Goal: Task Accomplishment & Management: Complete application form

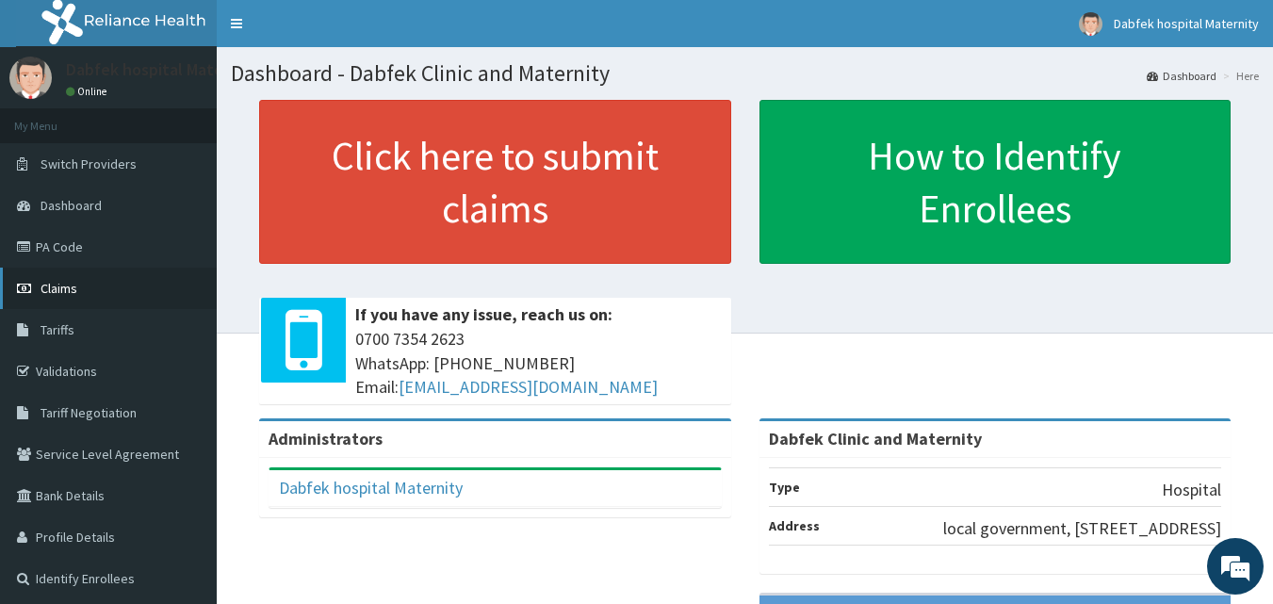
click at [73, 292] on span "Claims" at bounding box center [59, 288] width 37 height 17
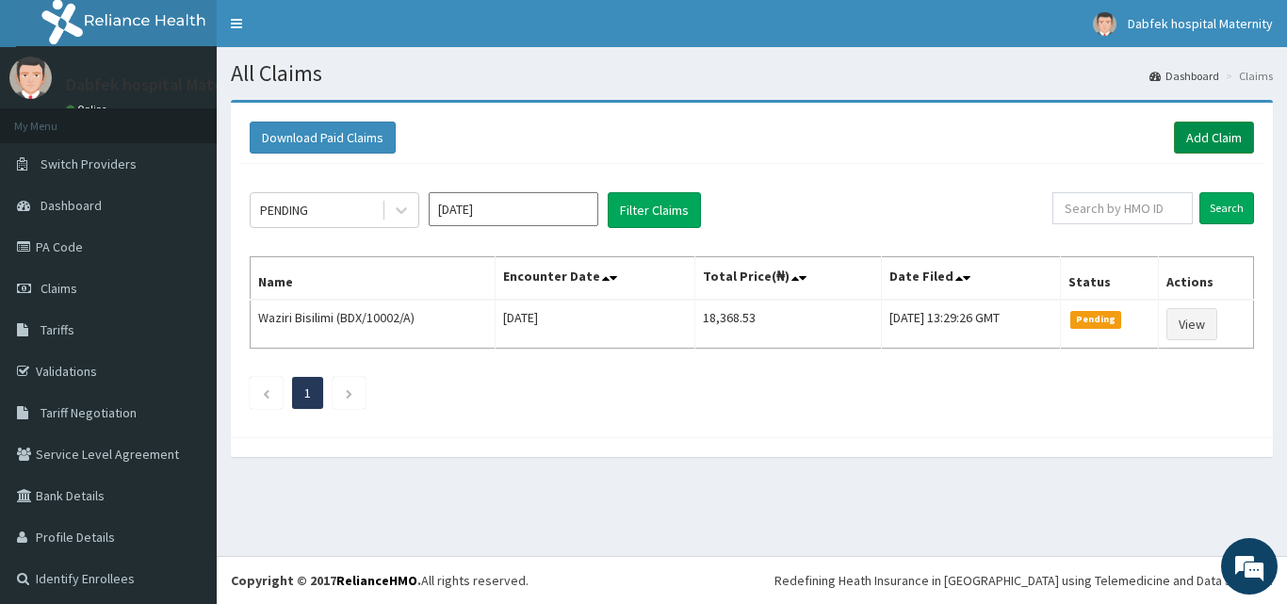
click at [1216, 131] on link "Add Claim" at bounding box center [1214, 138] width 80 height 32
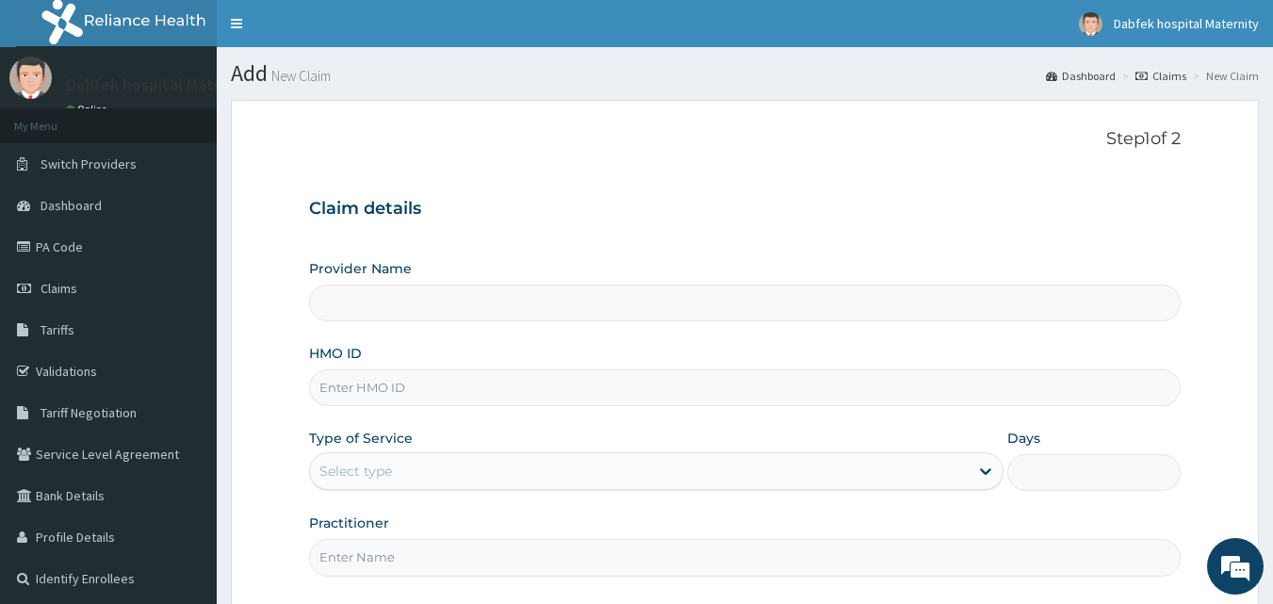
type input "Dabfek Clinic and Maternity"
click at [480, 393] on input "HMO ID" at bounding box center [745, 387] width 873 height 37
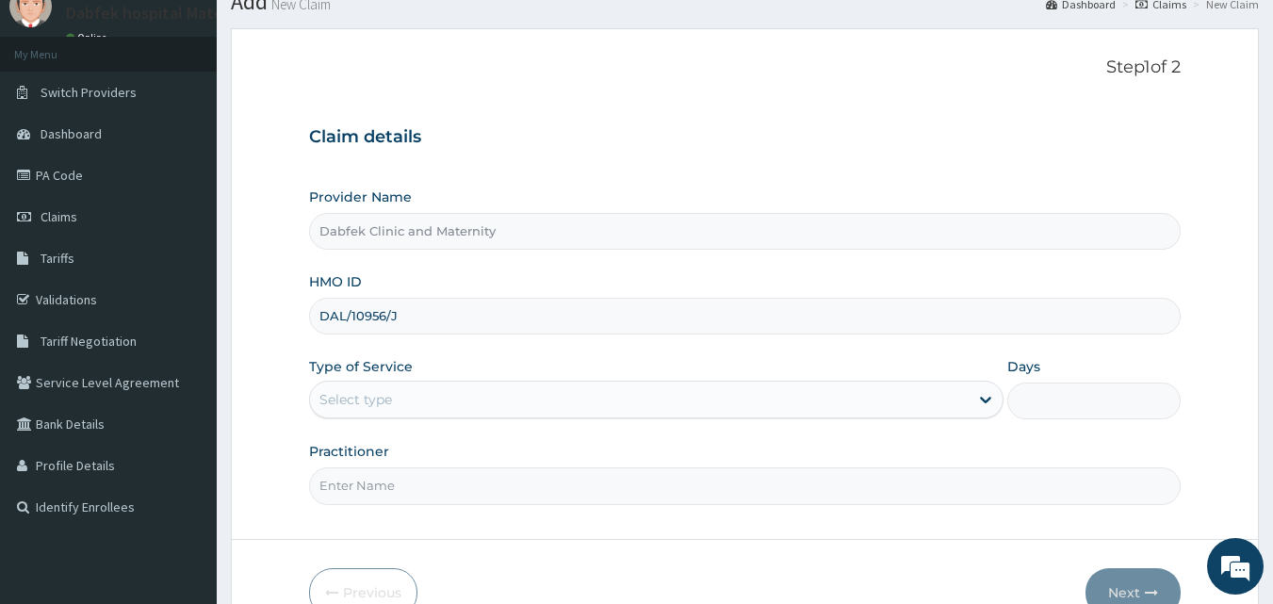
scroll to position [82, 0]
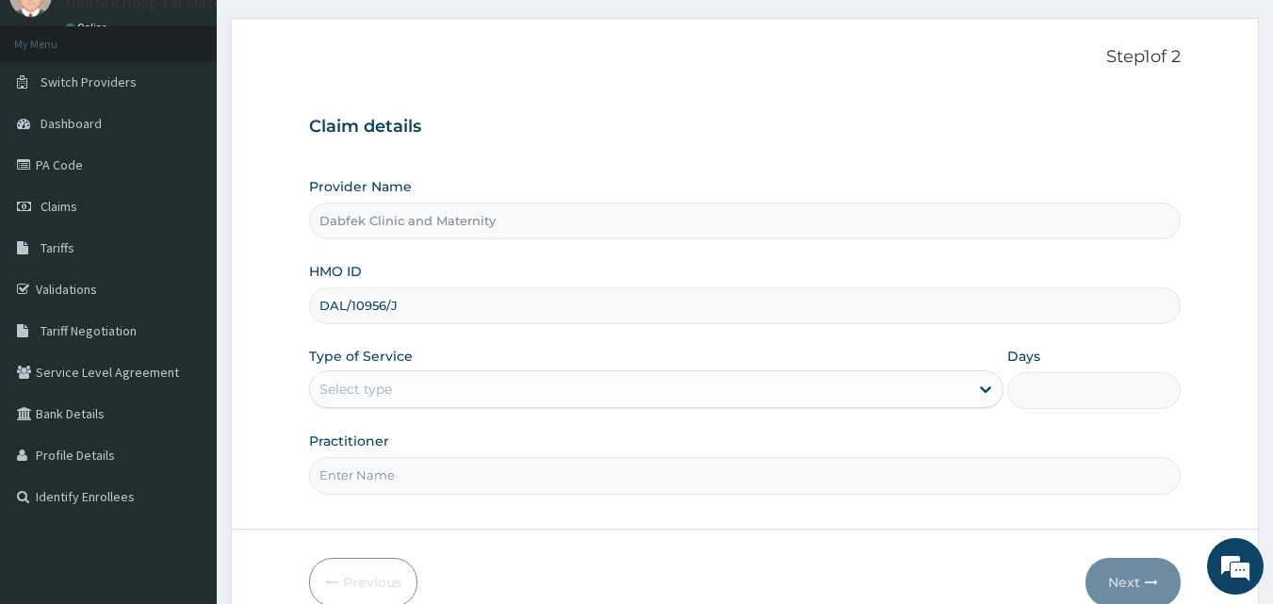
type input "DAL/10956/J"
click at [746, 400] on div "Select type" at bounding box center [639, 389] width 659 height 30
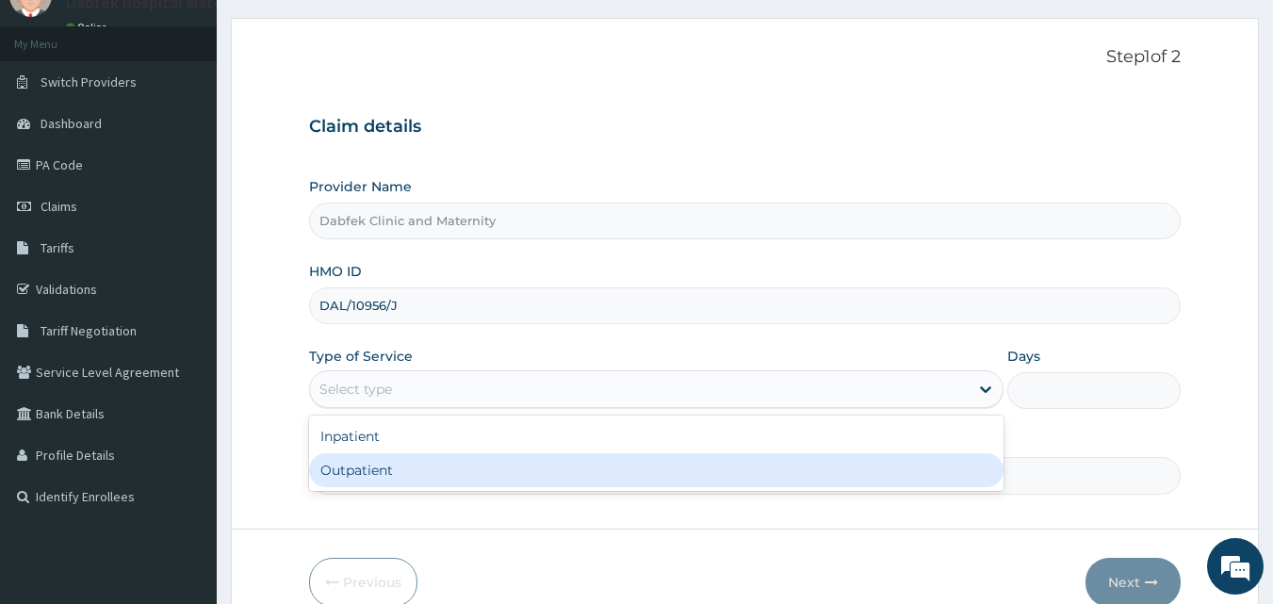
click at [685, 454] on div "Outpatient" at bounding box center [656, 470] width 694 height 34
type input "1"
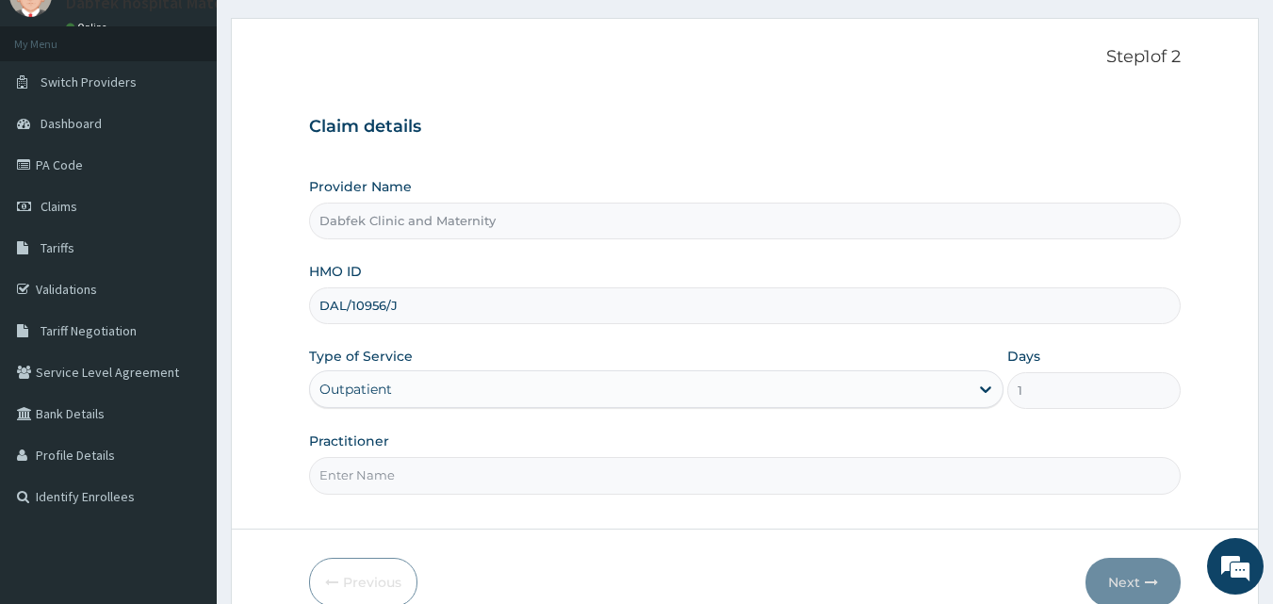
click at [628, 468] on input "Practitioner" at bounding box center [745, 475] width 873 height 37
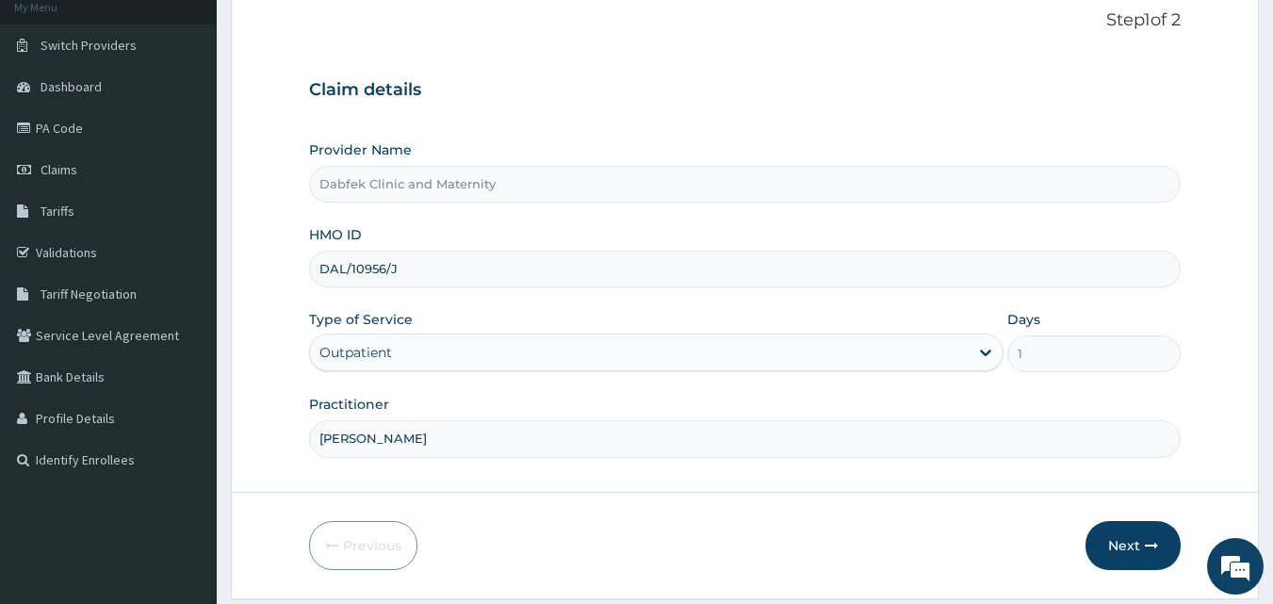
scroll to position [140, 0]
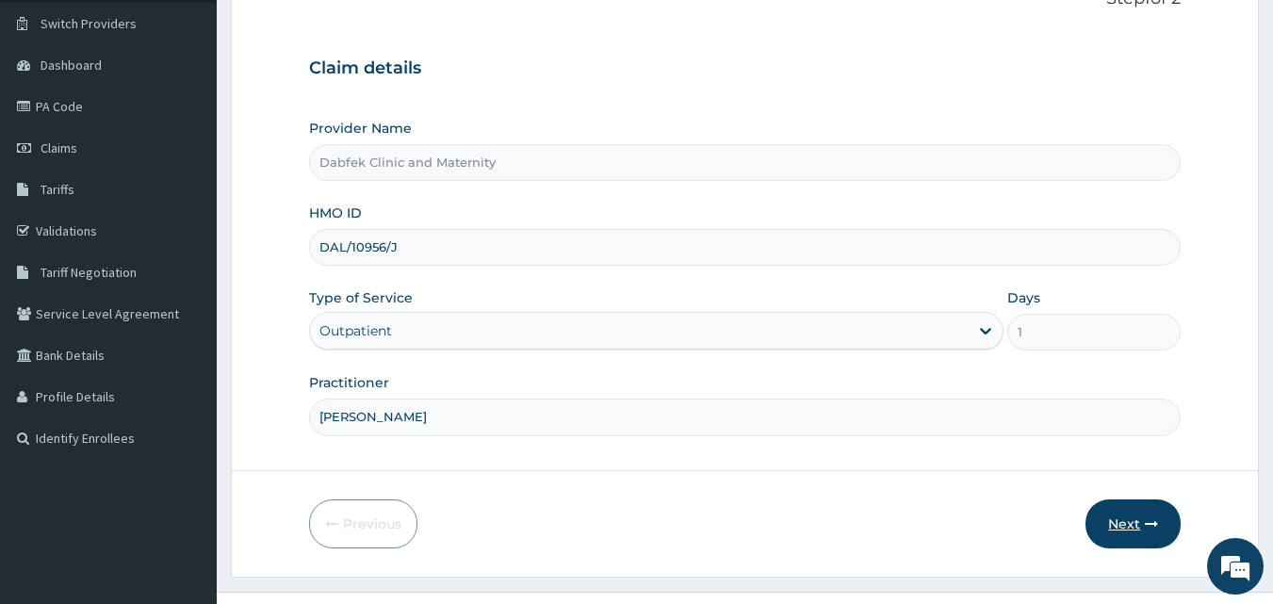
type input "[PERSON_NAME]"
click at [1150, 517] on icon "button" at bounding box center [1151, 523] width 13 height 13
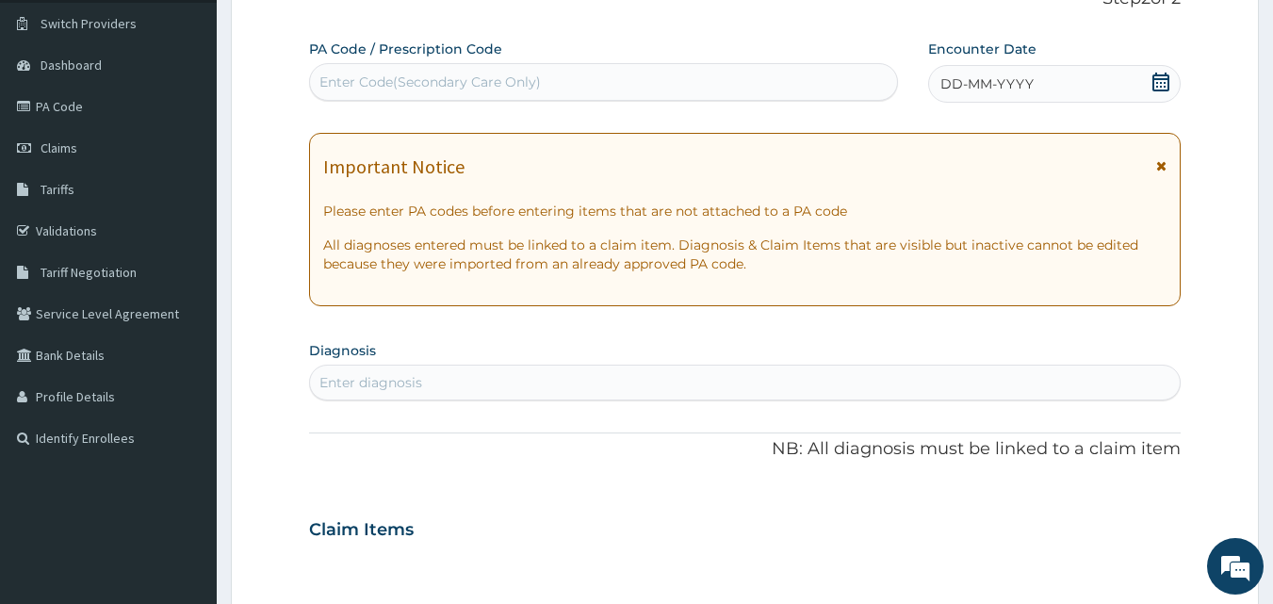
click at [965, 73] on div "DD-MM-YYYY" at bounding box center [1054, 84] width 253 height 38
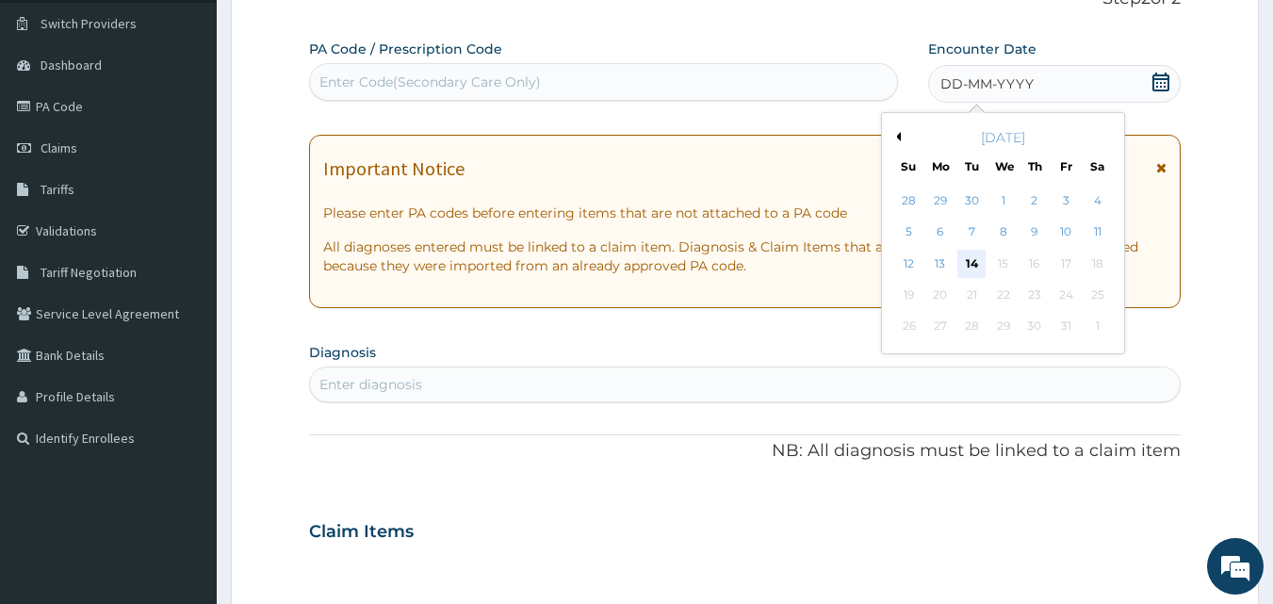
click at [972, 258] on div "14" at bounding box center [972, 264] width 28 height 28
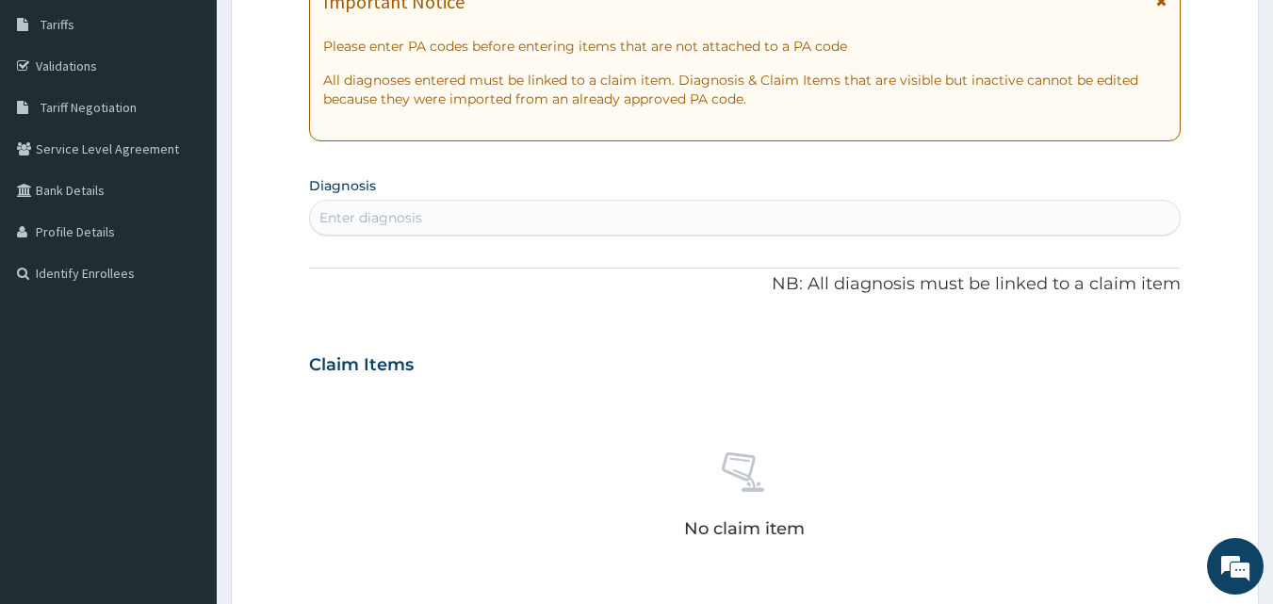
scroll to position [310, 0]
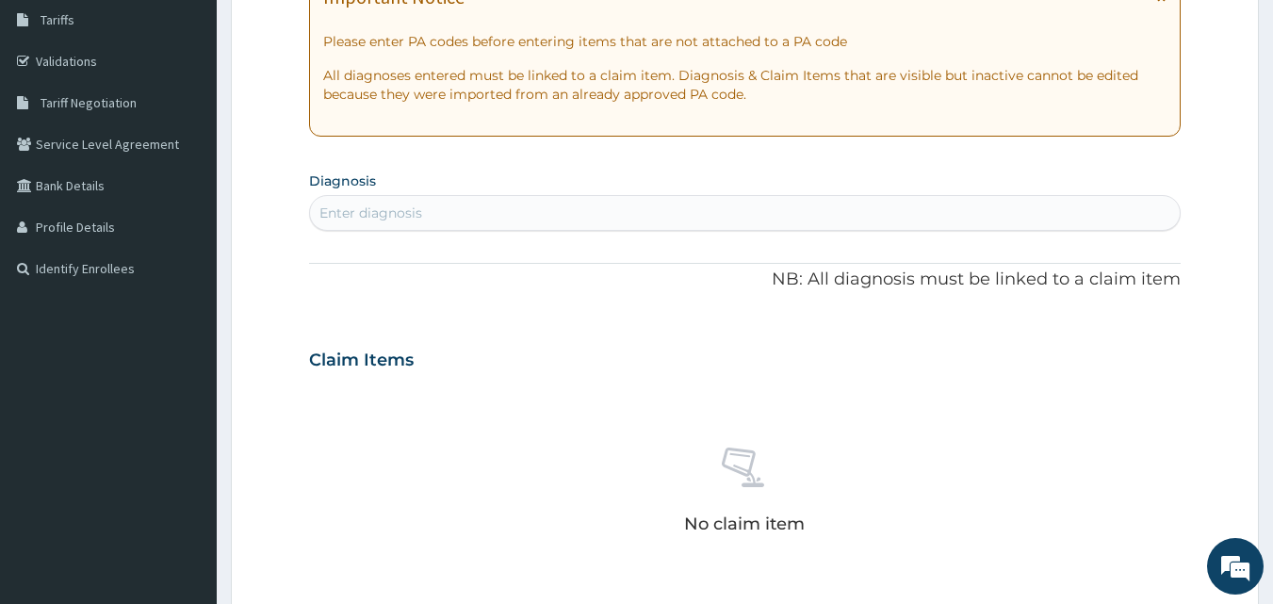
click at [530, 216] on div "Enter diagnosis" at bounding box center [745, 213] width 871 height 30
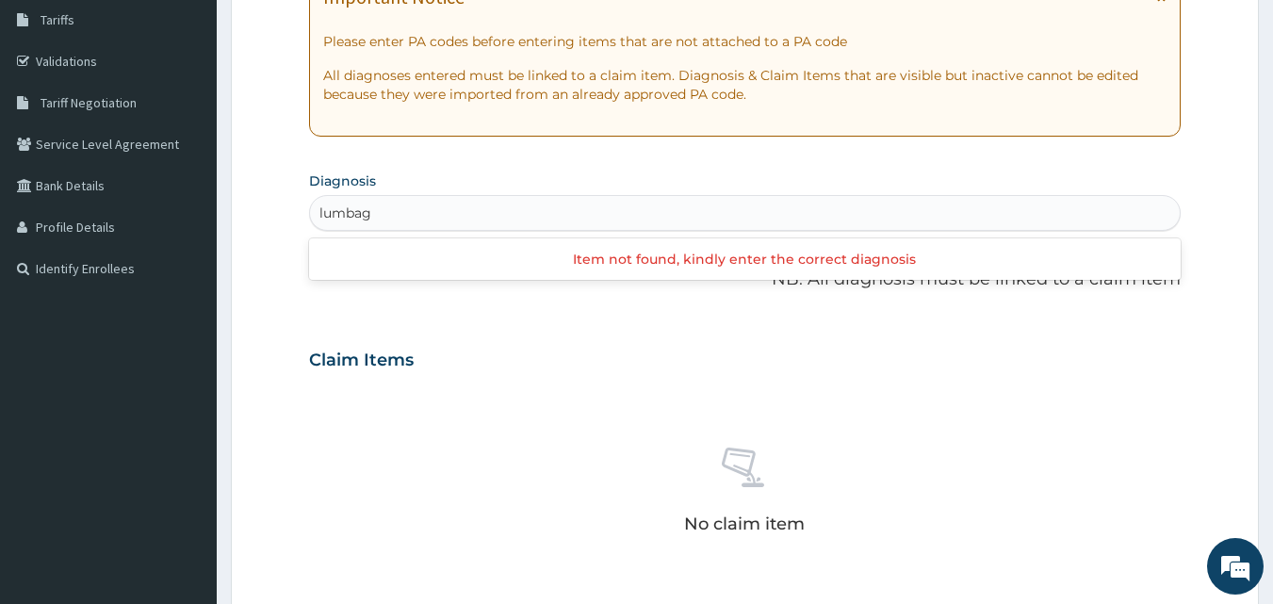
type input "[MEDICAL_DATA]"
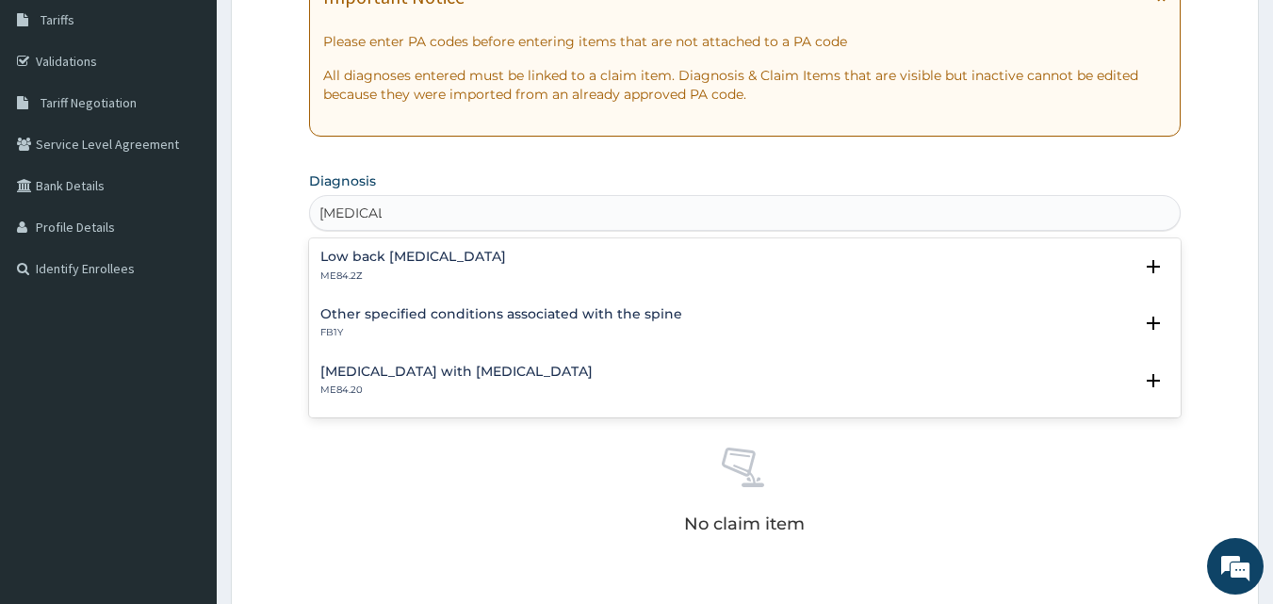
click at [360, 260] on h4 "Low back [MEDICAL_DATA]" at bounding box center [413, 257] width 186 height 14
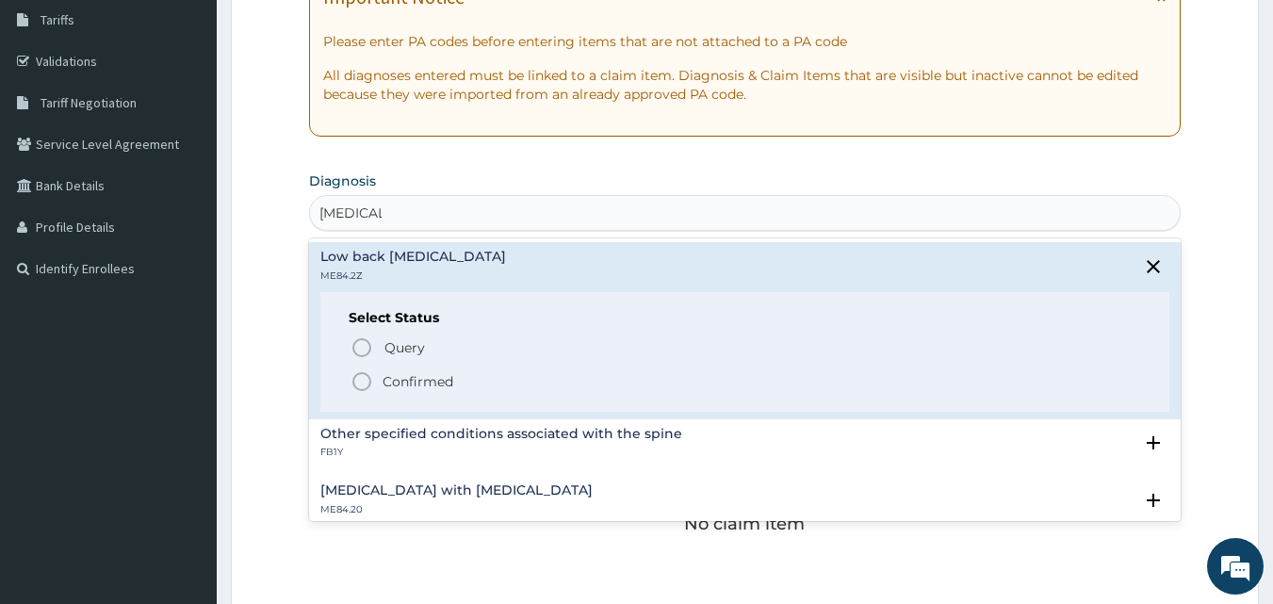
click at [420, 373] on p "Confirmed" at bounding box center [418, 381] width 71 height 19
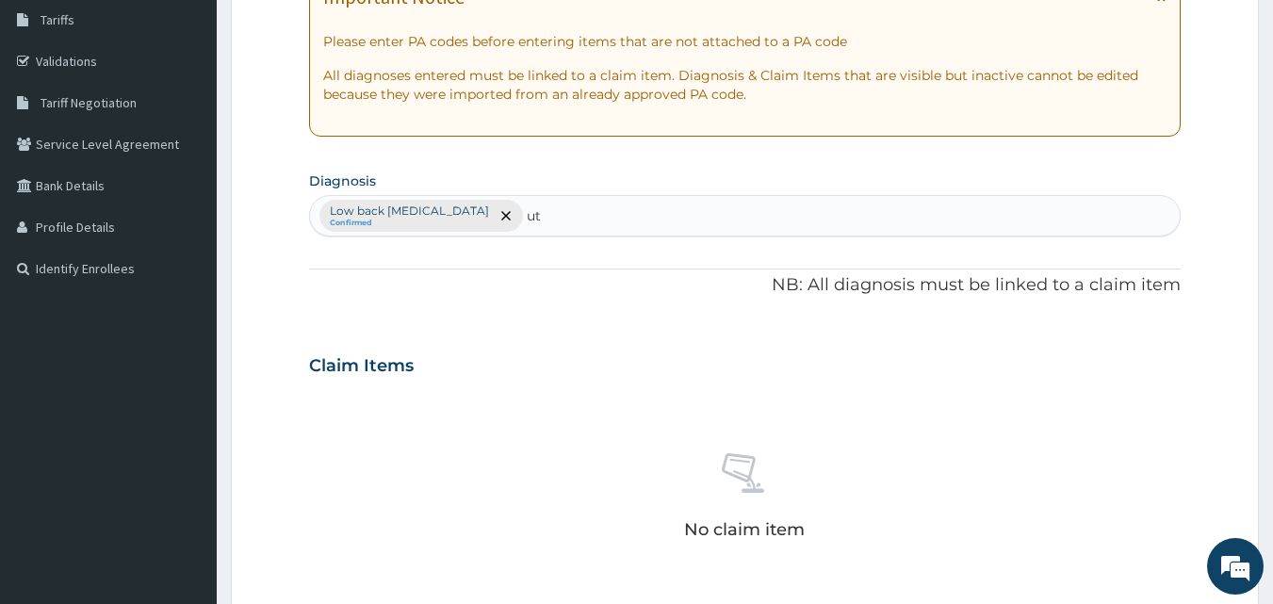
type input "uti"
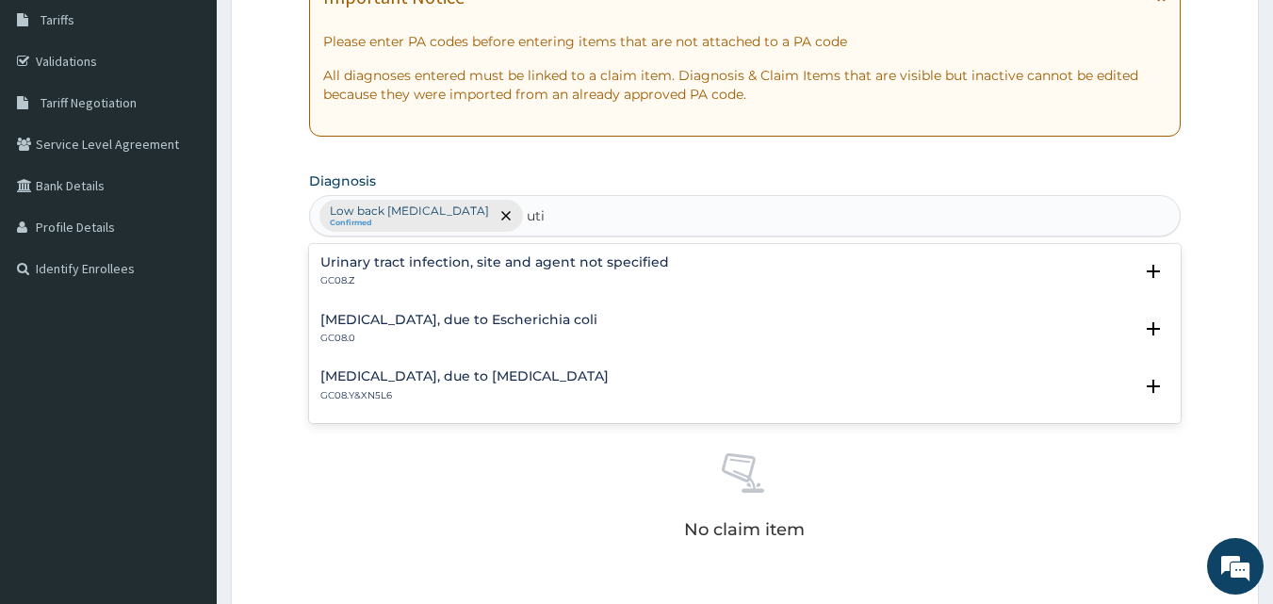
click at [558, 260] on h4 "Urinary tract infection, site and agent not specified" at bounding box center [494, 262] width 349 height 14
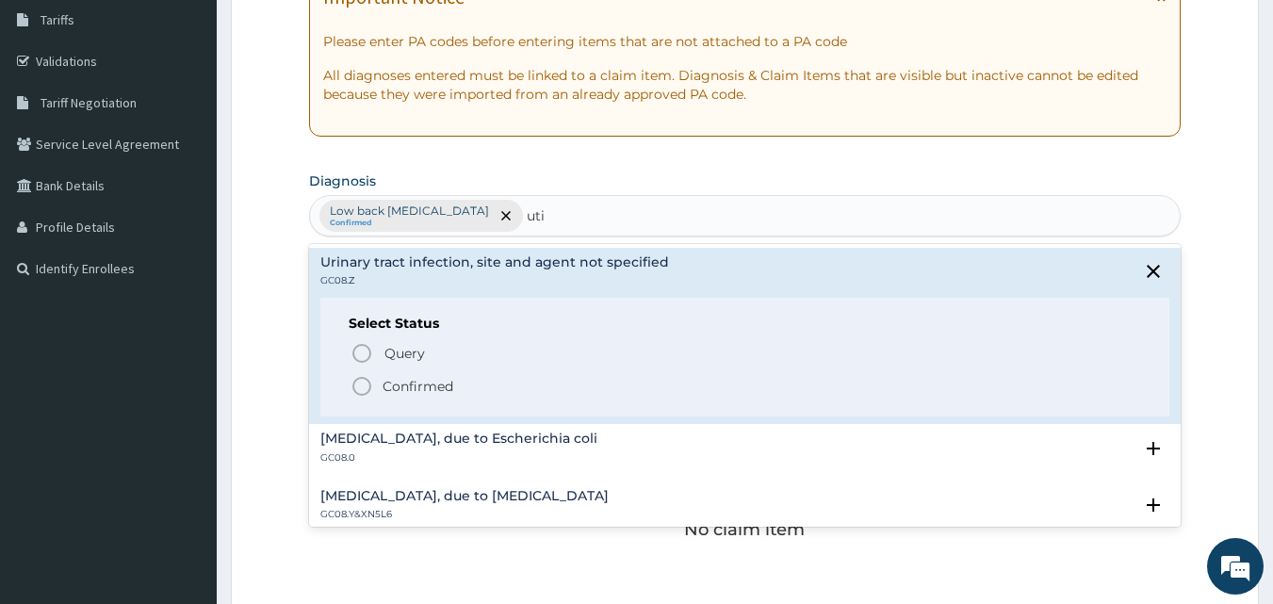
click at [441, 391] on p "Confirmed" at bounding box center [418, 386] width 71 height 19
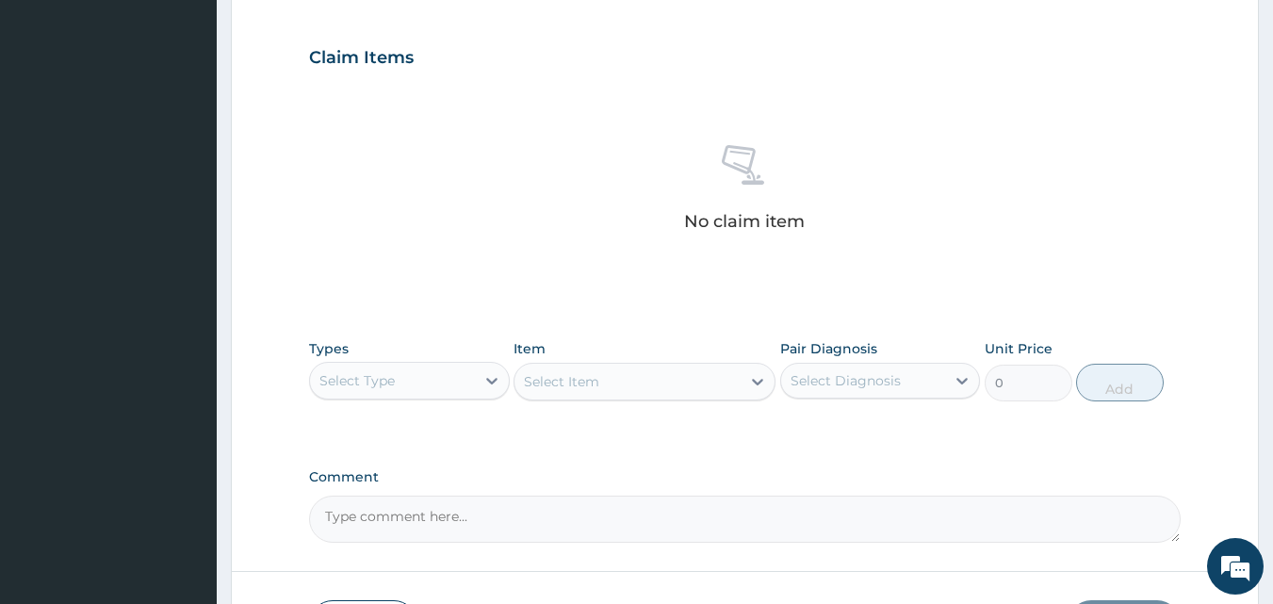
scroll to position [620, 0]
click at [473, 387] on div "Select Type" at bounding box center [392, 379] width 165 height 30
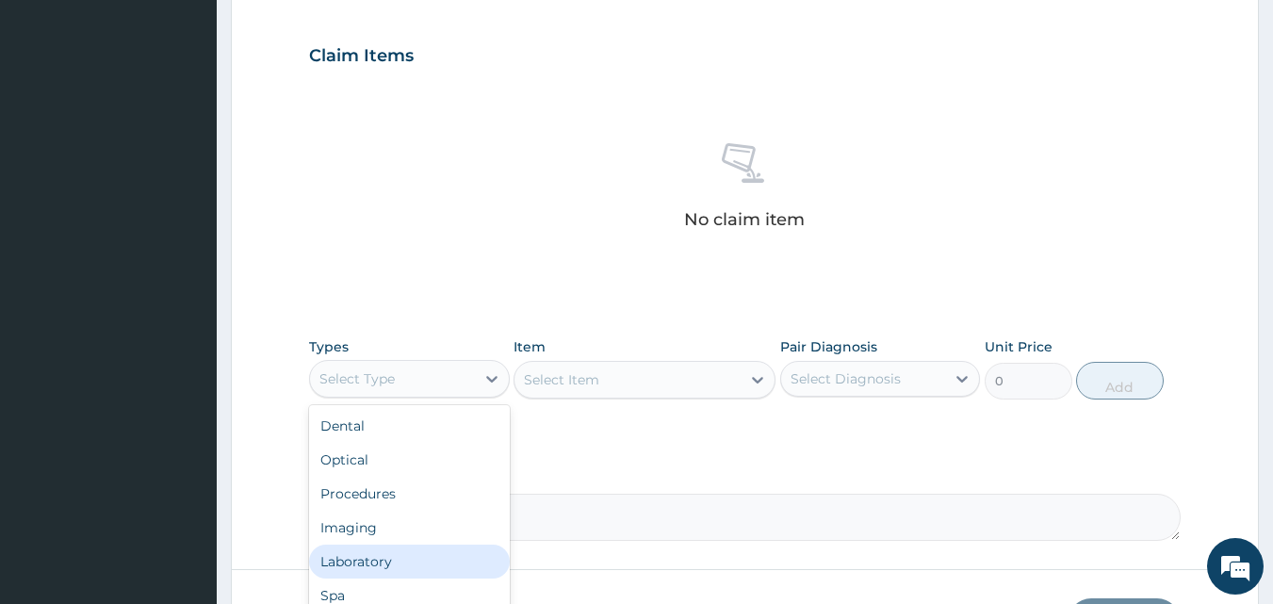
click at [384, 554] on div "Laboratory" at bounding box center [409, 562] width 201 height 34
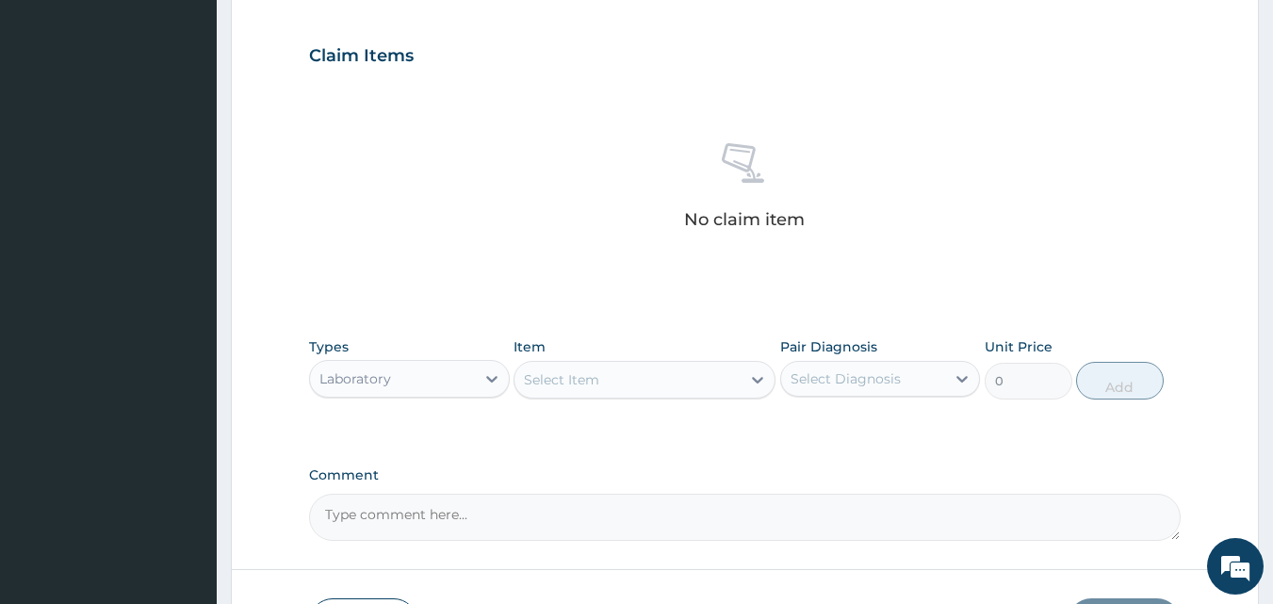
click at [594, 384] on div "Select Item" at bounding box center [561, 379] width 75 height 19
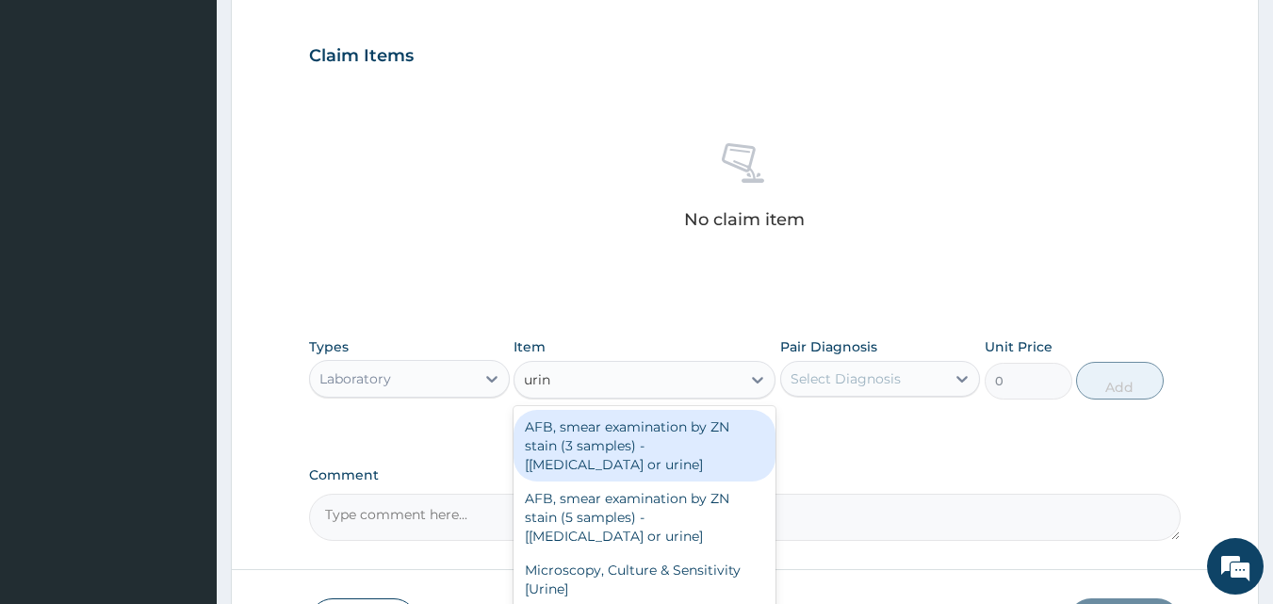
type input "urina"
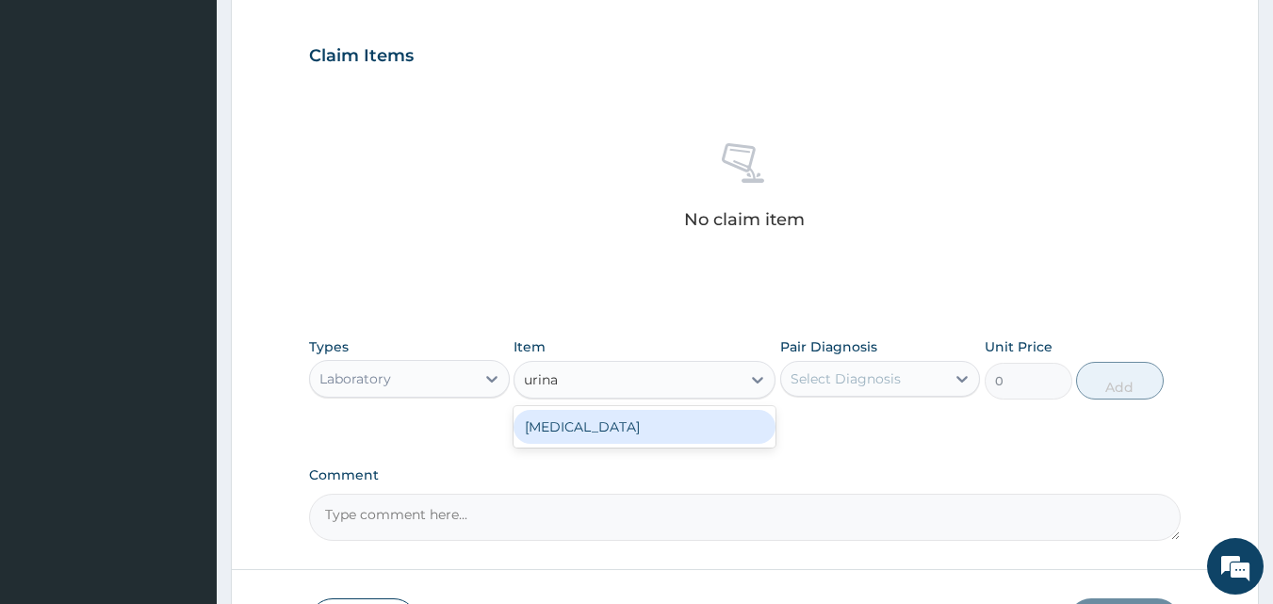
click at [611, 426] on div "[MEDICAL_DATA]" at bounding box center [645, 427] width 262 height 34
type input "1612.5"
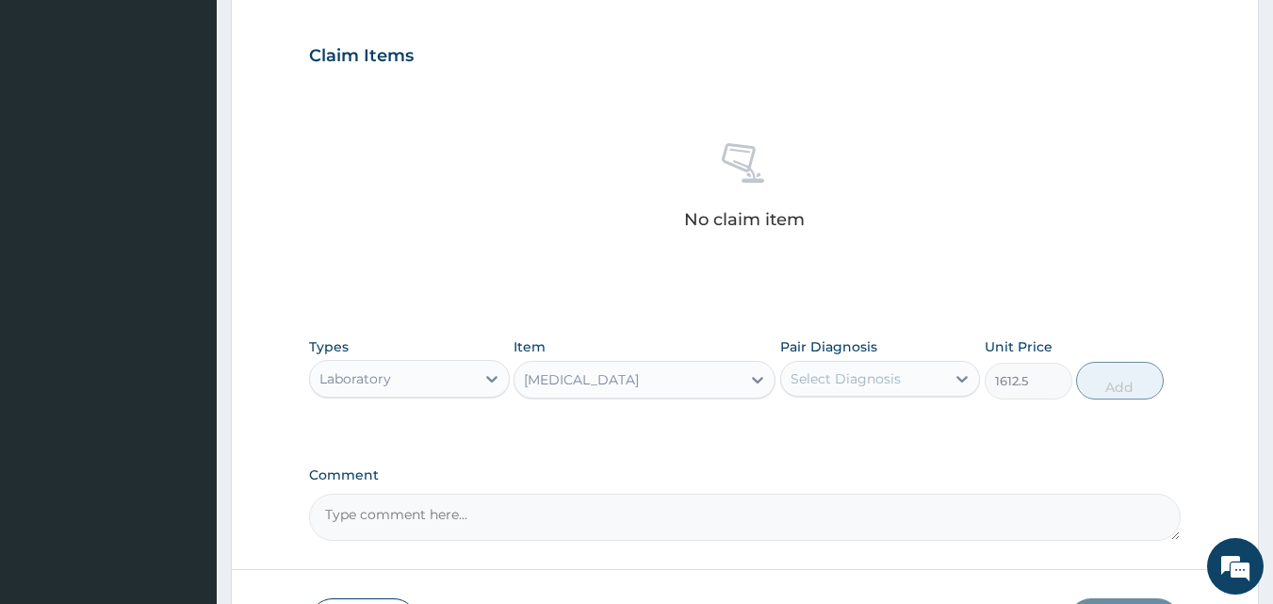
click at [846, 372] on div "Select Diagnosis" at bounding box center [846, 378] width 110 height 19
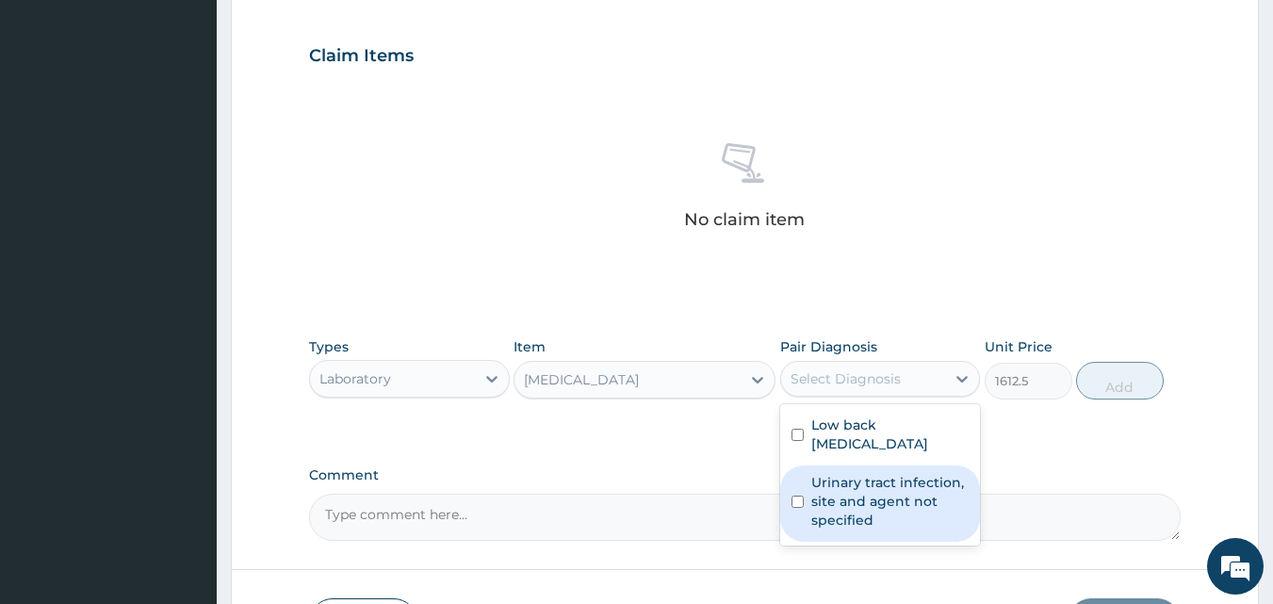
click at [855, 499] on label "Urinary tract infection, site and agent not specified" at bounding box center [890, 501] width 158 height 57
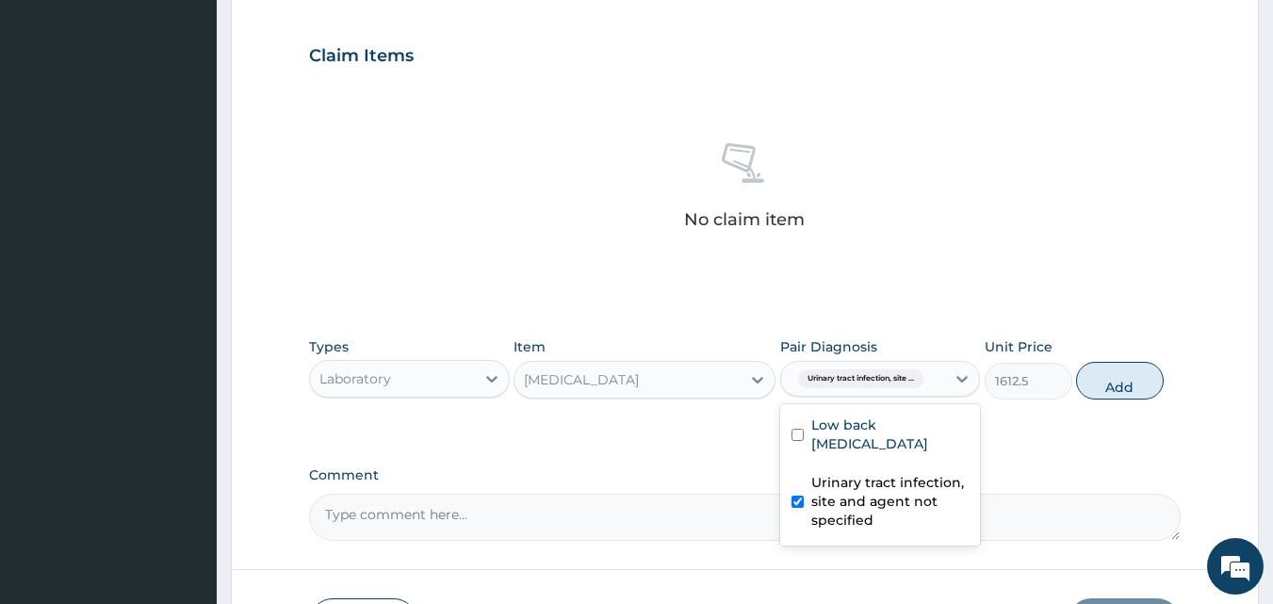
checkbox input "true"
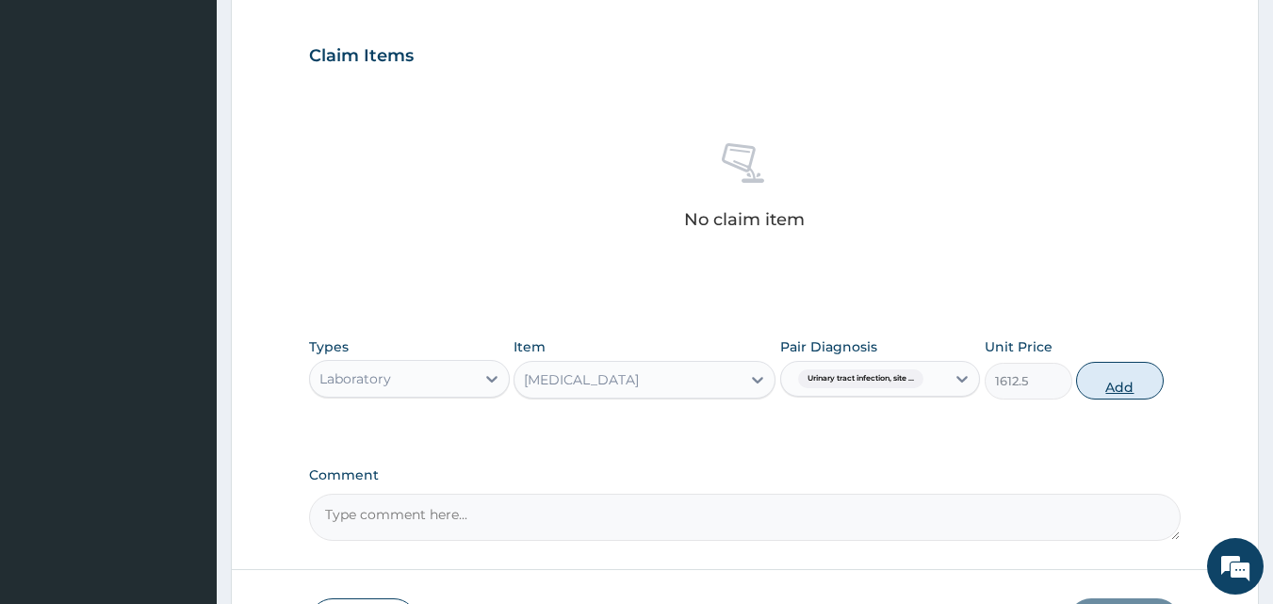
click at [1114, 396] on button "Add" at bounding box center [1120, 381] width 88 height 38
type input "0"
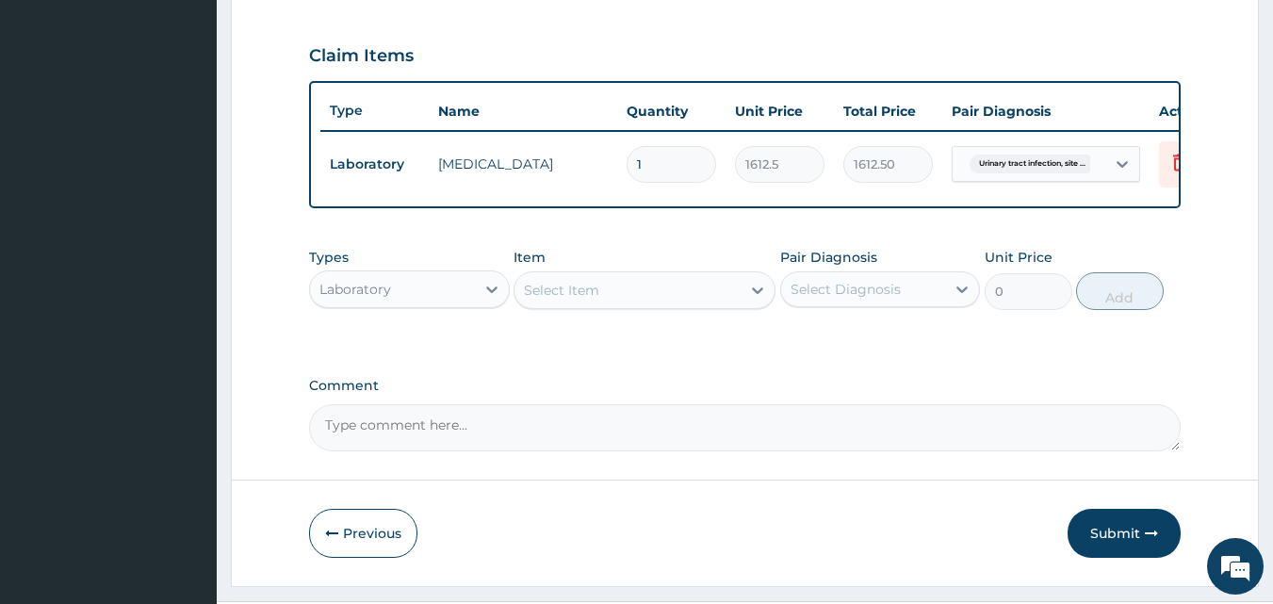
click at [631, 305] on div "Select Item" at bounding box center [627, 290] width 226 height 30
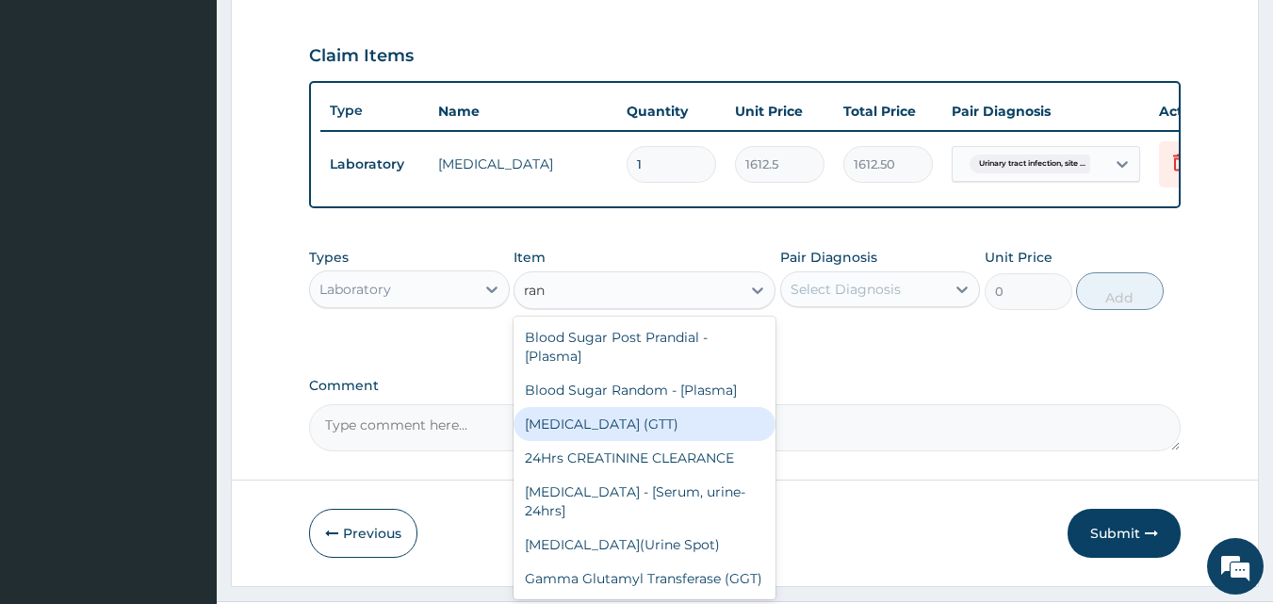
type input "rand"
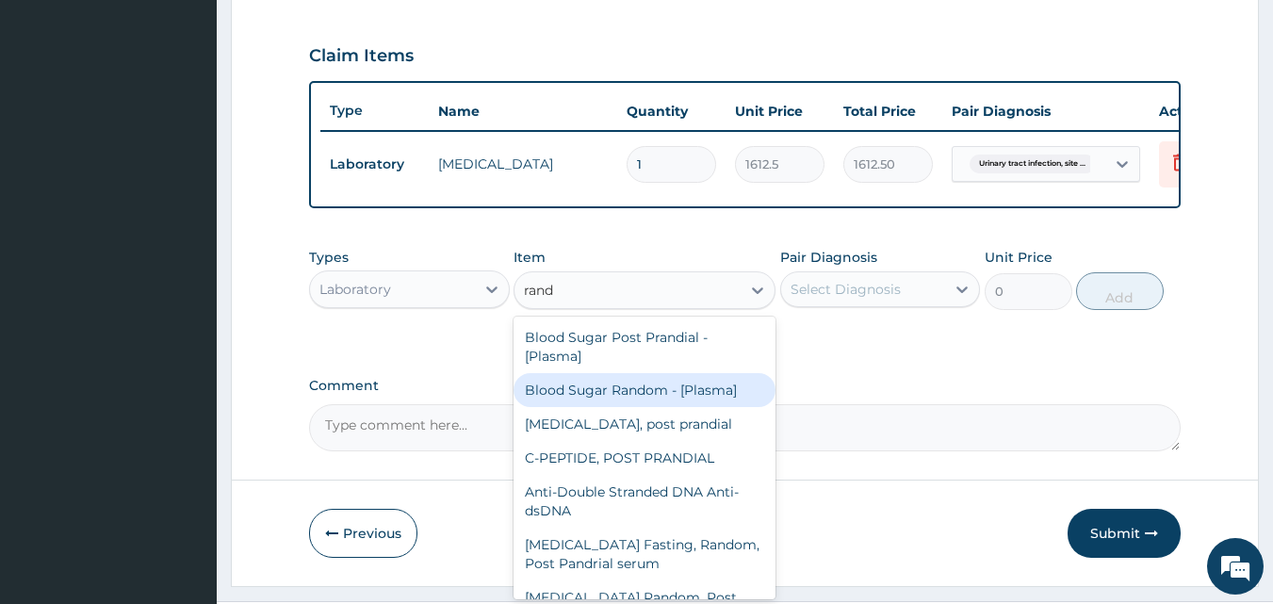
click at [608, 398] on div "Blood Sugar Random - [Plasma]" at bounding box center [645, 390] width 262 height 34
type input "1290"
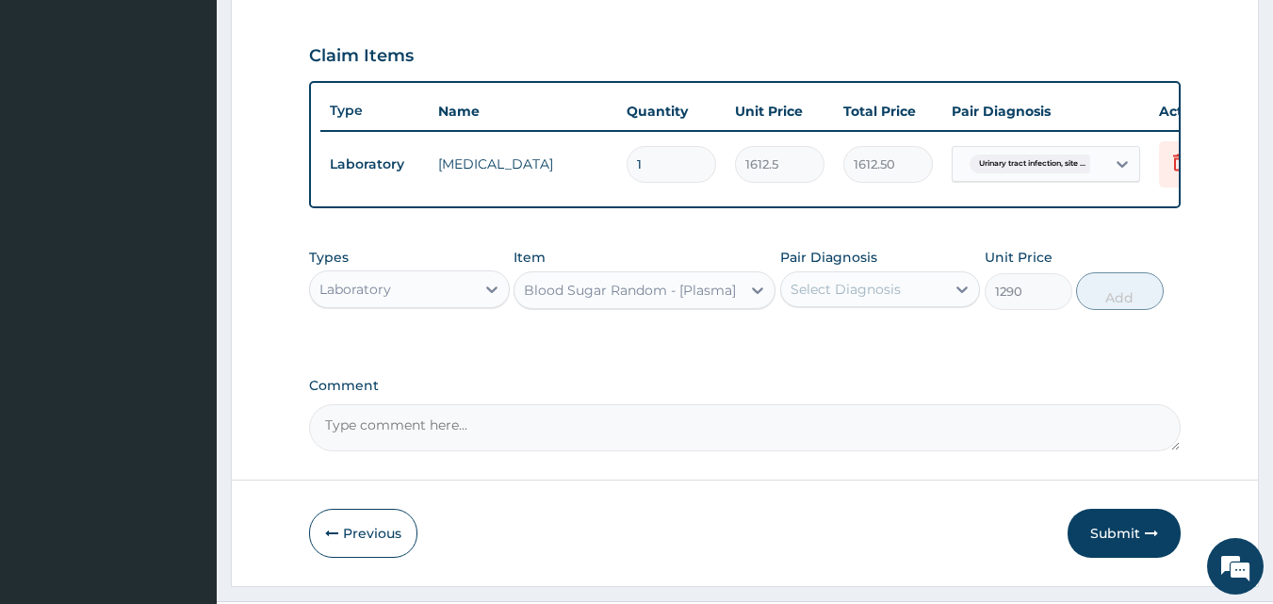
click at [922, 304] on div "Select Diagnosis" at bounding box center [863, 289] width 165 height 30
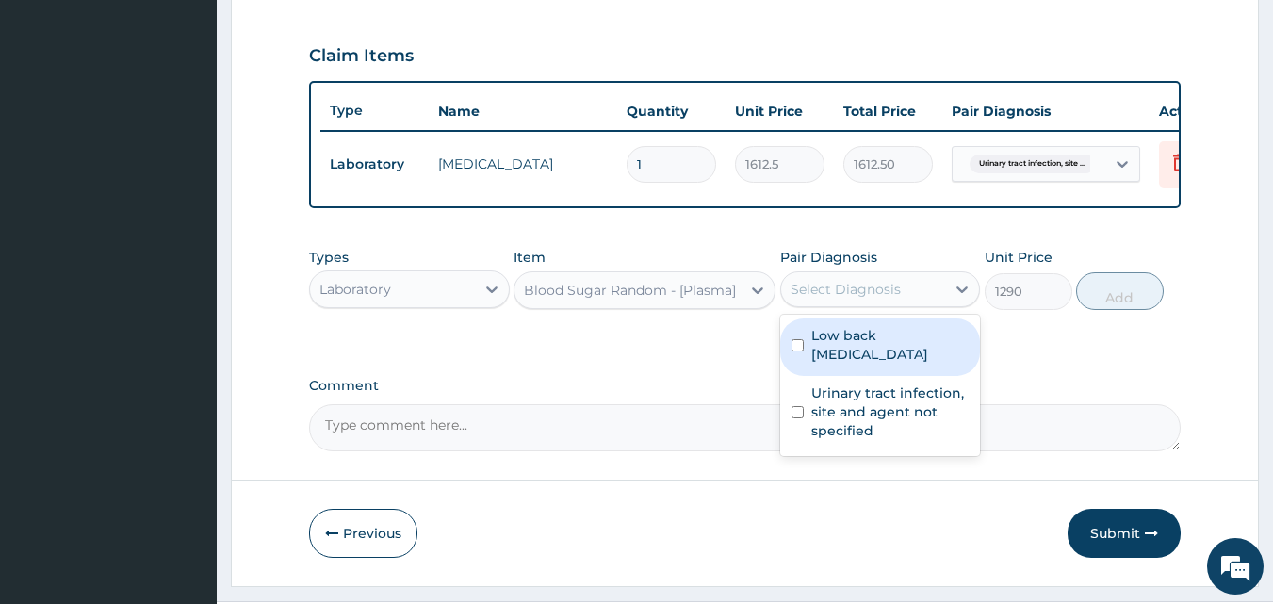
click at [853, 376] on div "Low back [MEDICAL_DATA]" at bounding box center [880, 346] width 201 height 57
checkbox input "true"
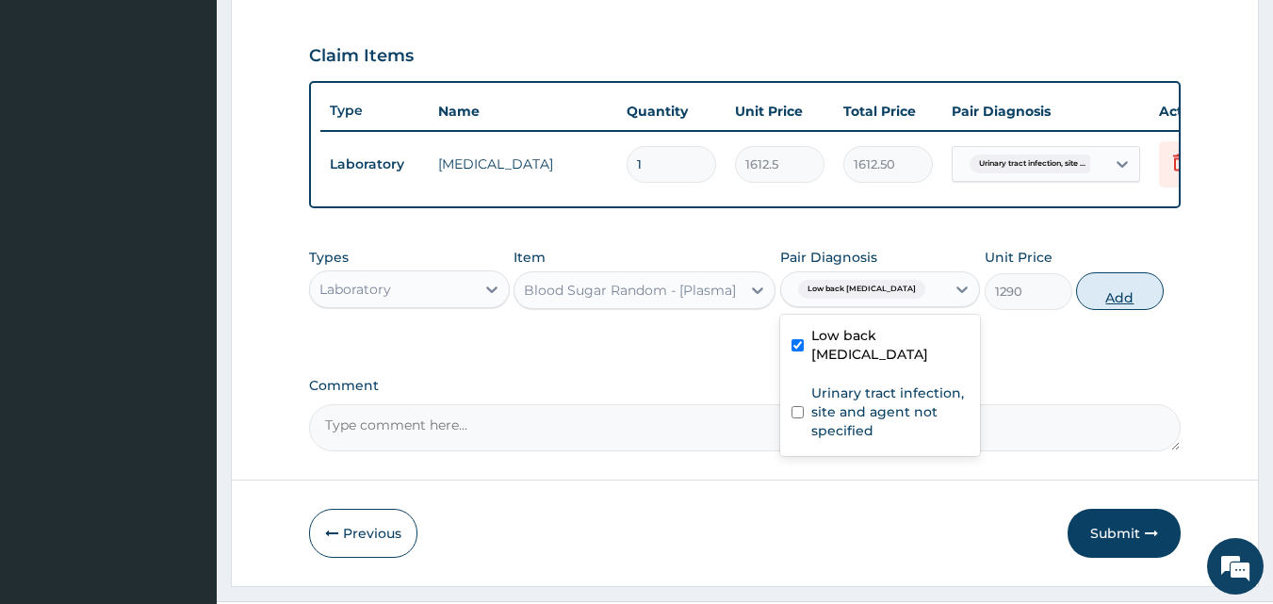
click at [1096, 309] on button "Add" at bounding box center [1120, 291] width 88 height 38
type input "0"
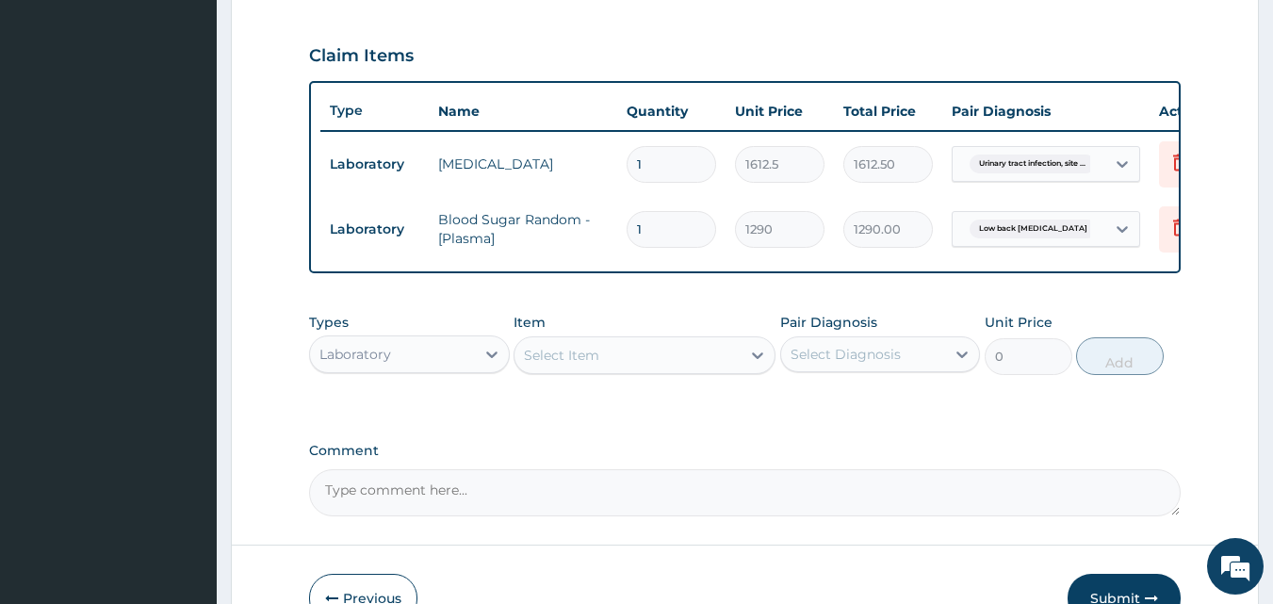
click at [550, 365] on div "Select Item" at bounding box center [561, 355] width 75 height 19
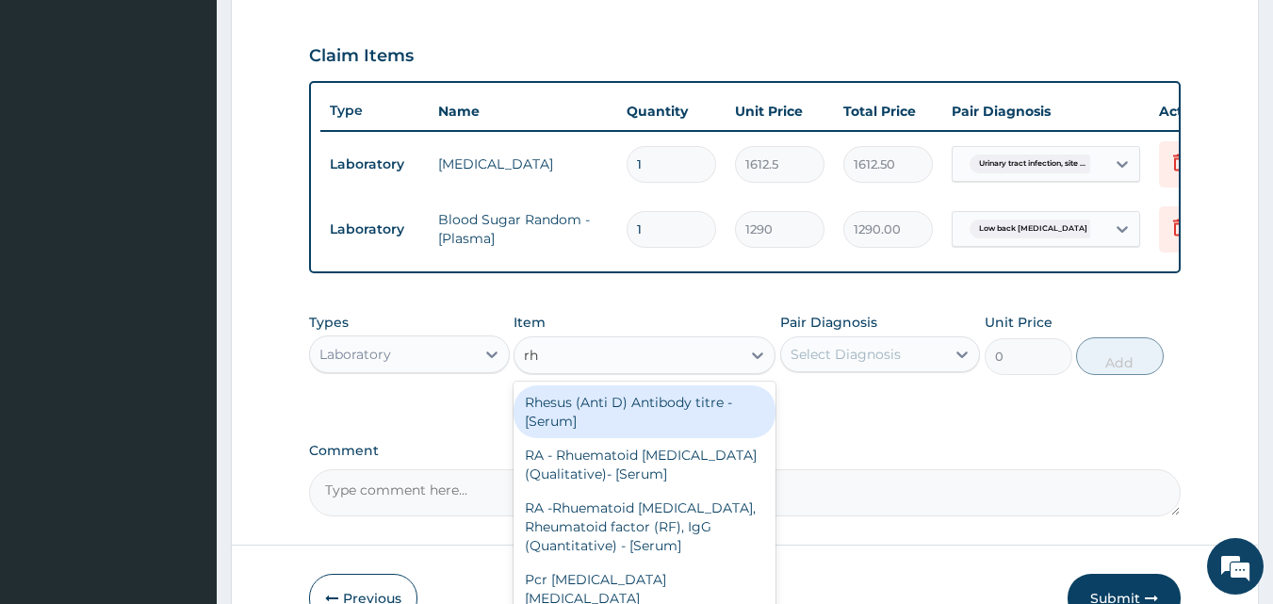
type input "rhe"
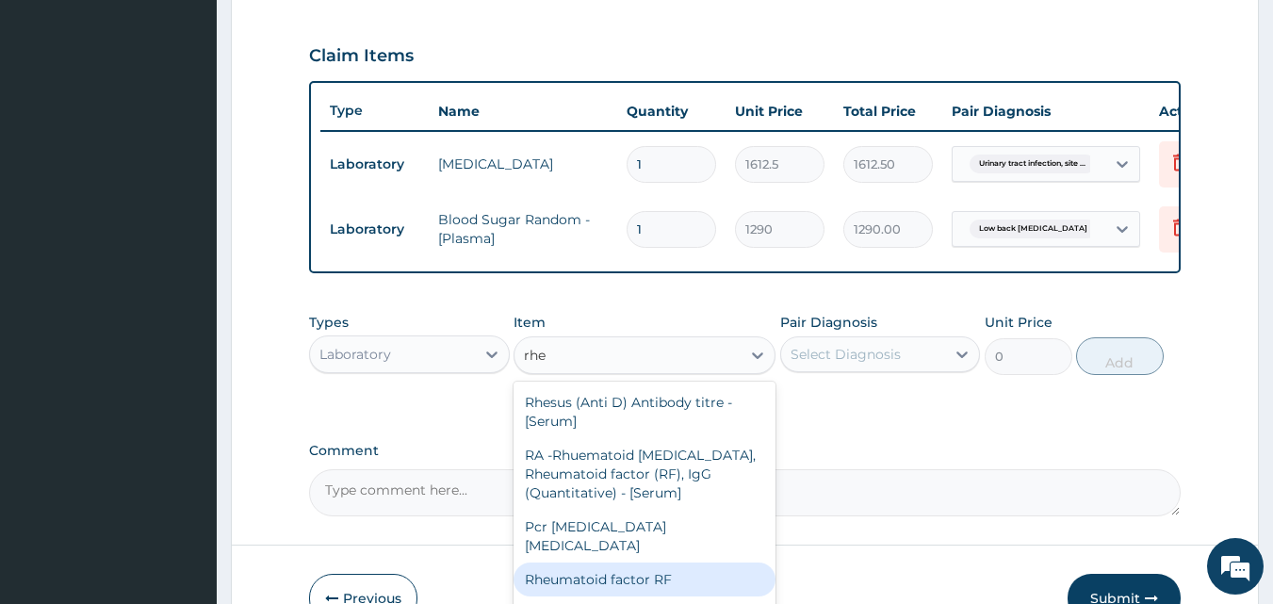
click at [598, 563] on div "Rheumatoid factor RF" at bounding box center [645, 580] width 262 height 34
type input "3762.5"
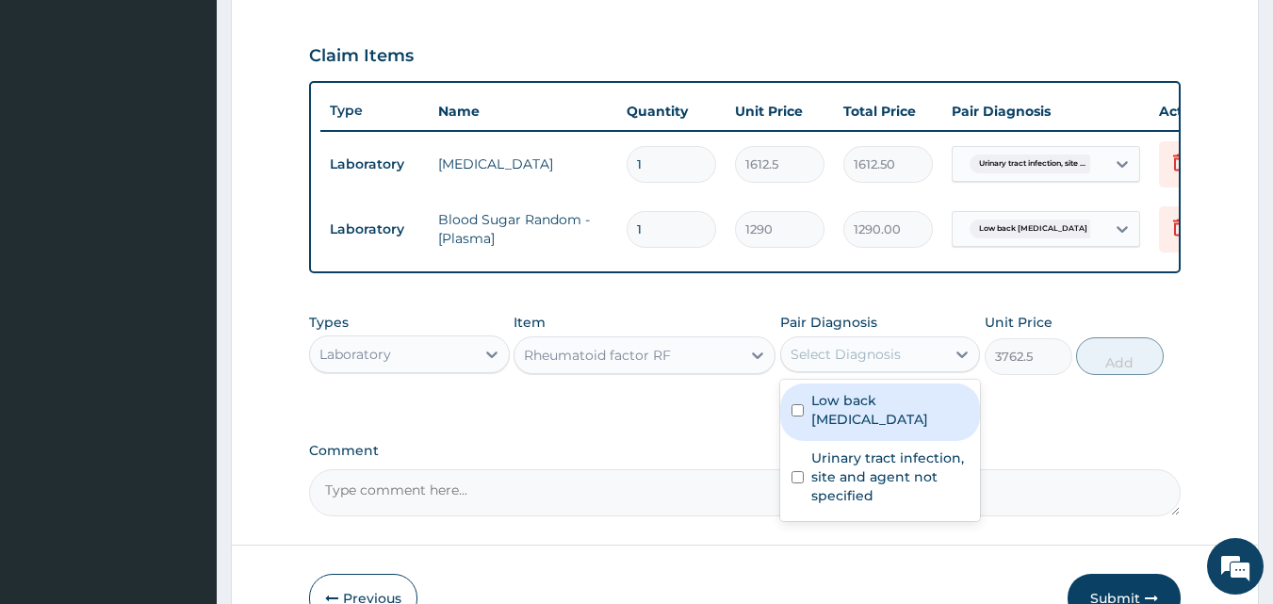
click at [844, 364] on div "Select Diagnosis" at bounding box center [846, 354] width 110 height 19
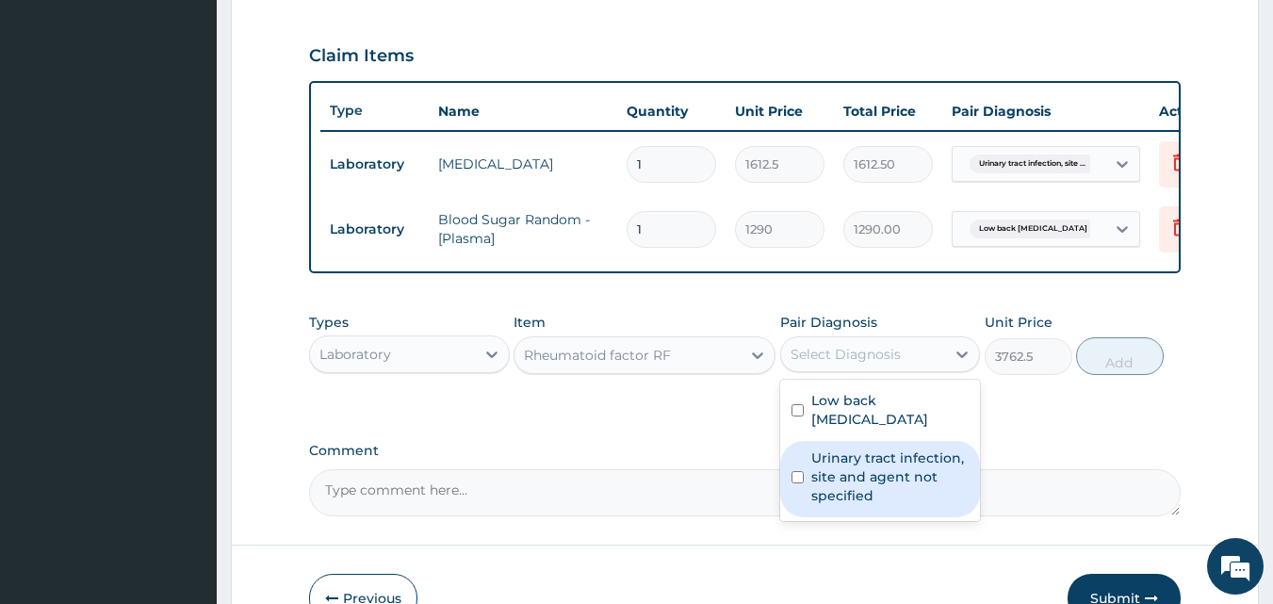
click at [847, 465] on label "Urinary tract infection, site and agent not specified" at bounding box center [890, 477] width 158 height 57
checkbox input "true"
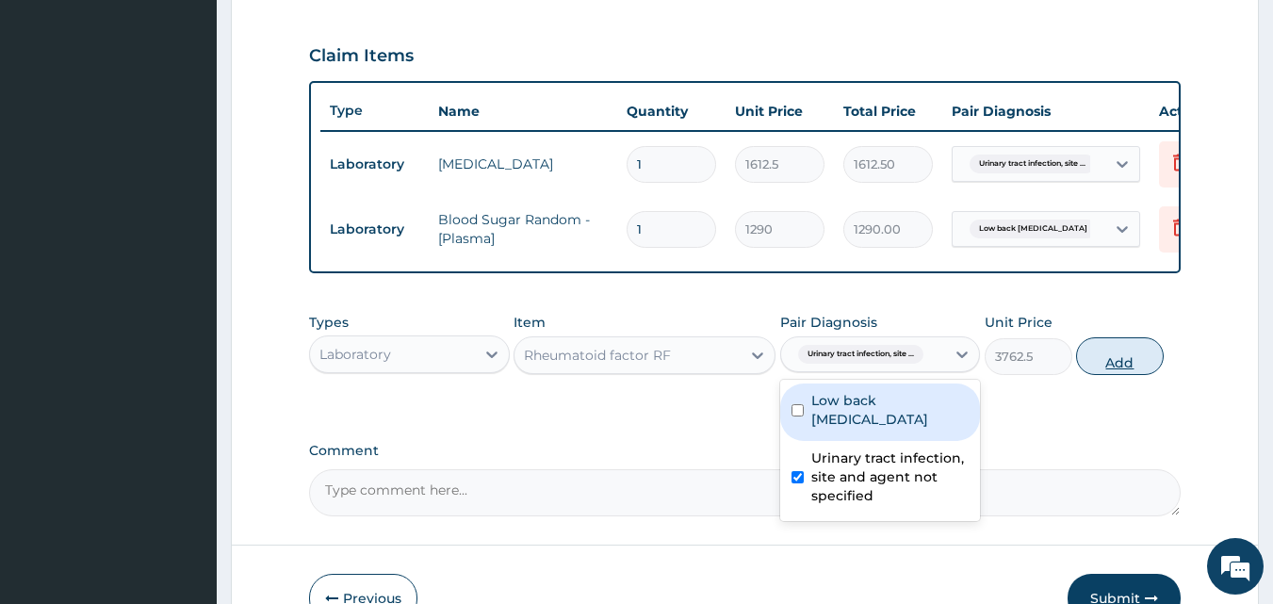
click at [1117, 368] on button "Add" at bounding box center [1120, 356] width 88 height 38
type input "0"
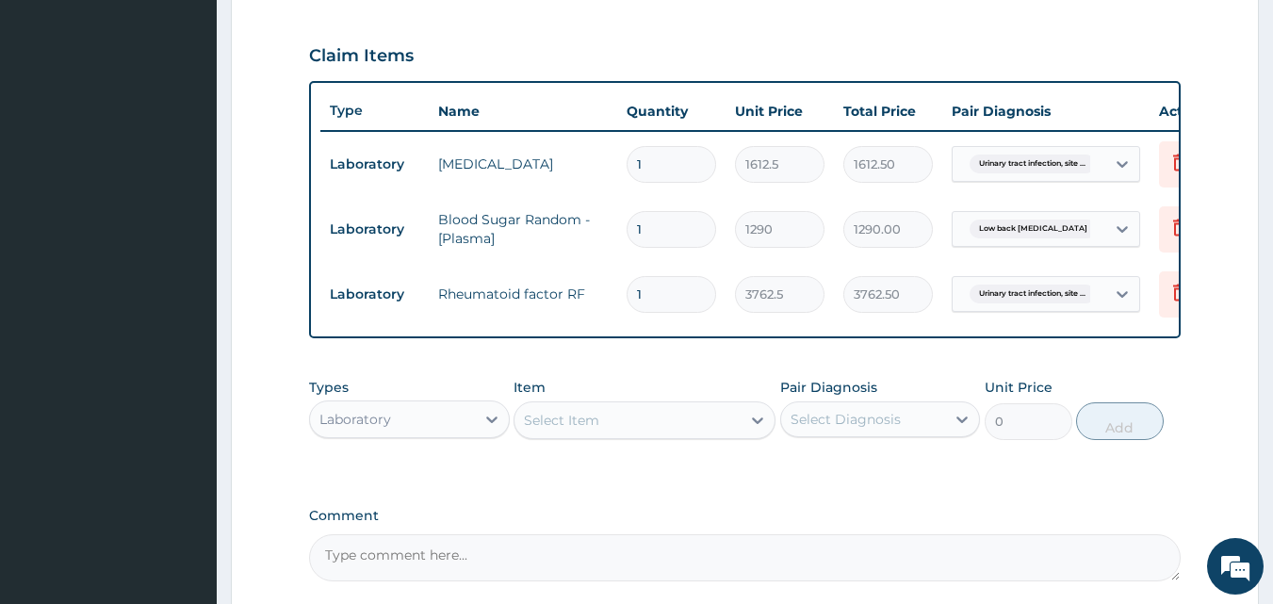
click at [435, 426] on div "Laboratory" at bounding box center [392, 419] width 165 height 30
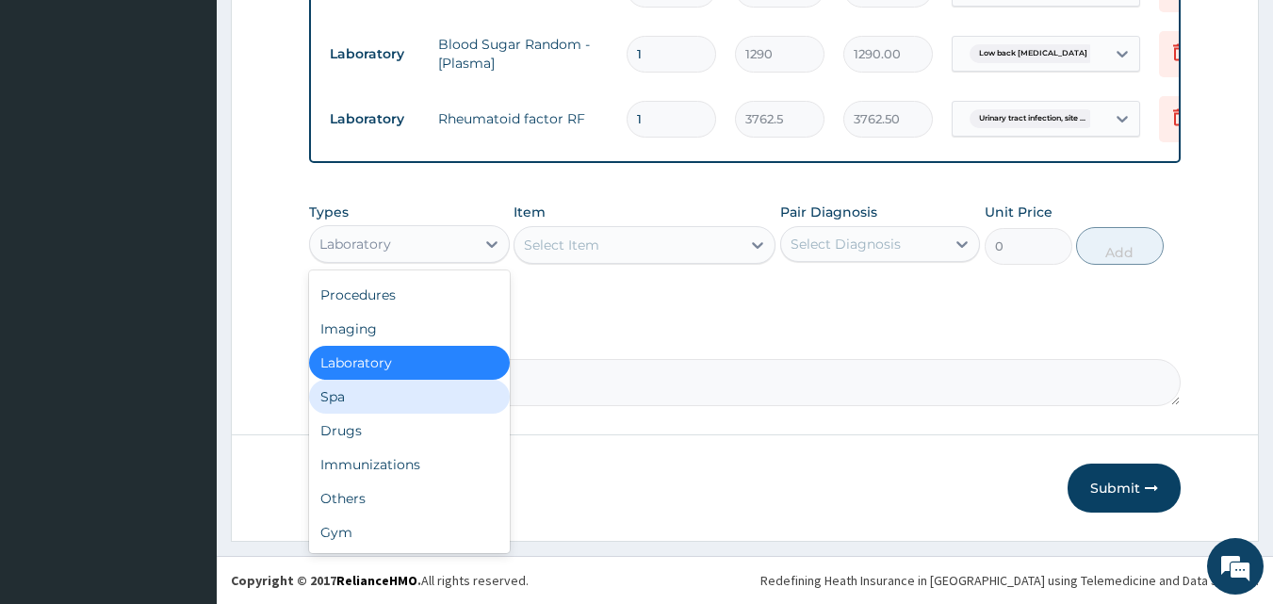
scroll to position [808, 0]
click at [387, 433] on div "Drugs" at bounding box center [409, 431] width 201 height 34
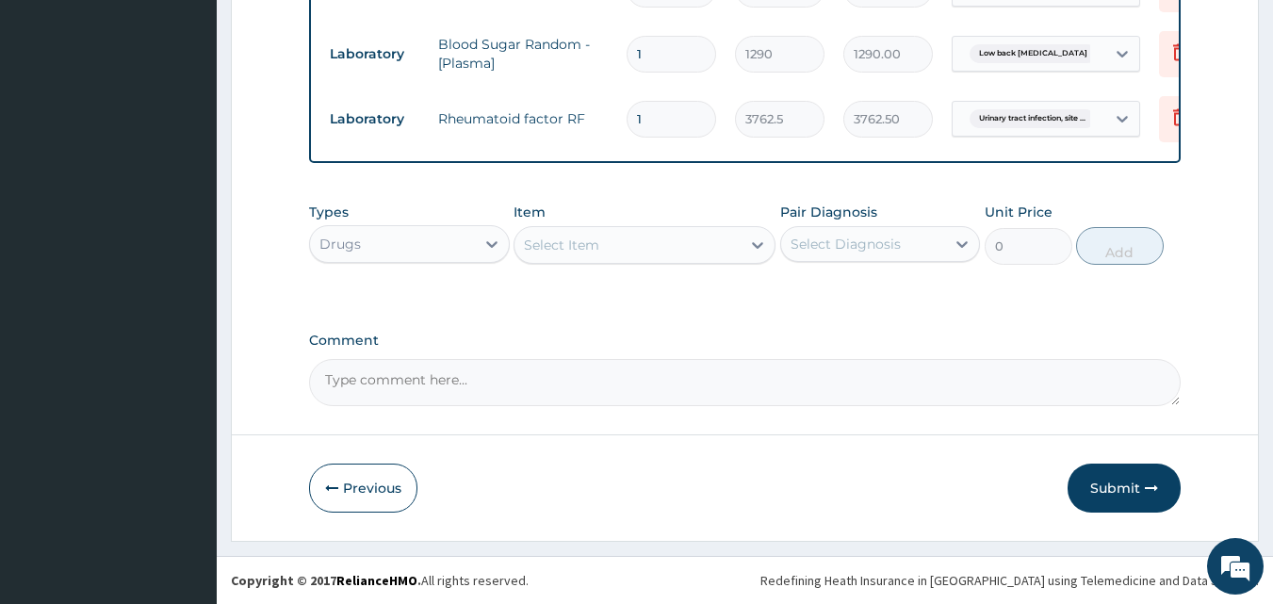
click at [665, 253] on div "Select Item" at bounding box center [627, 245] width 226 height 30
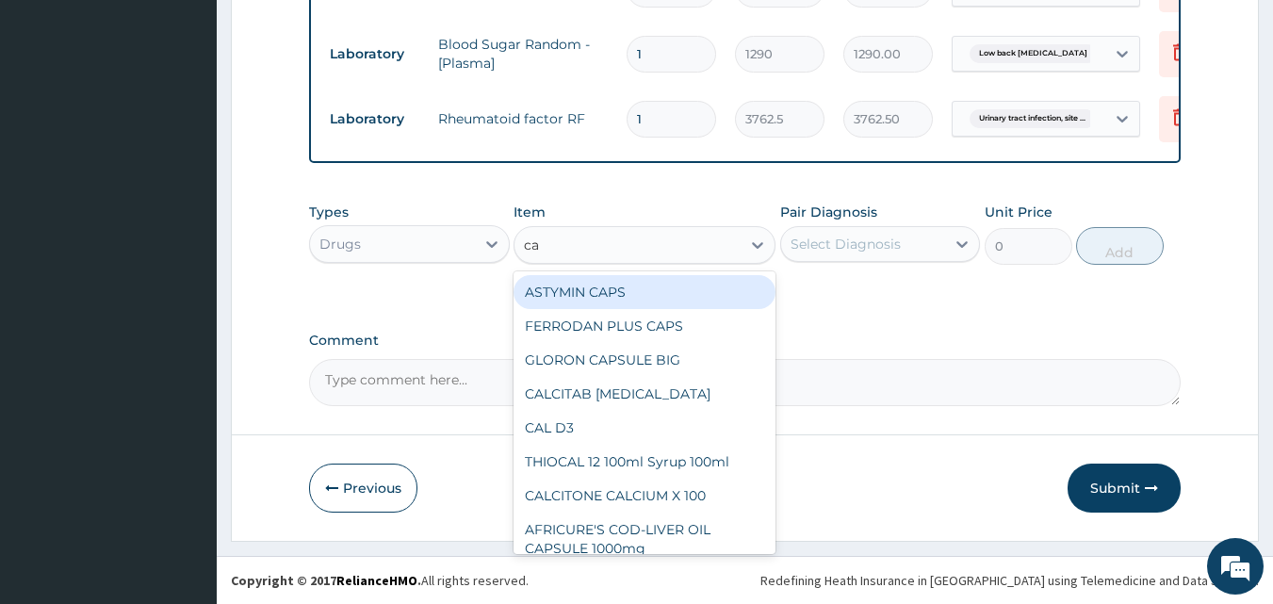
type input "cal"
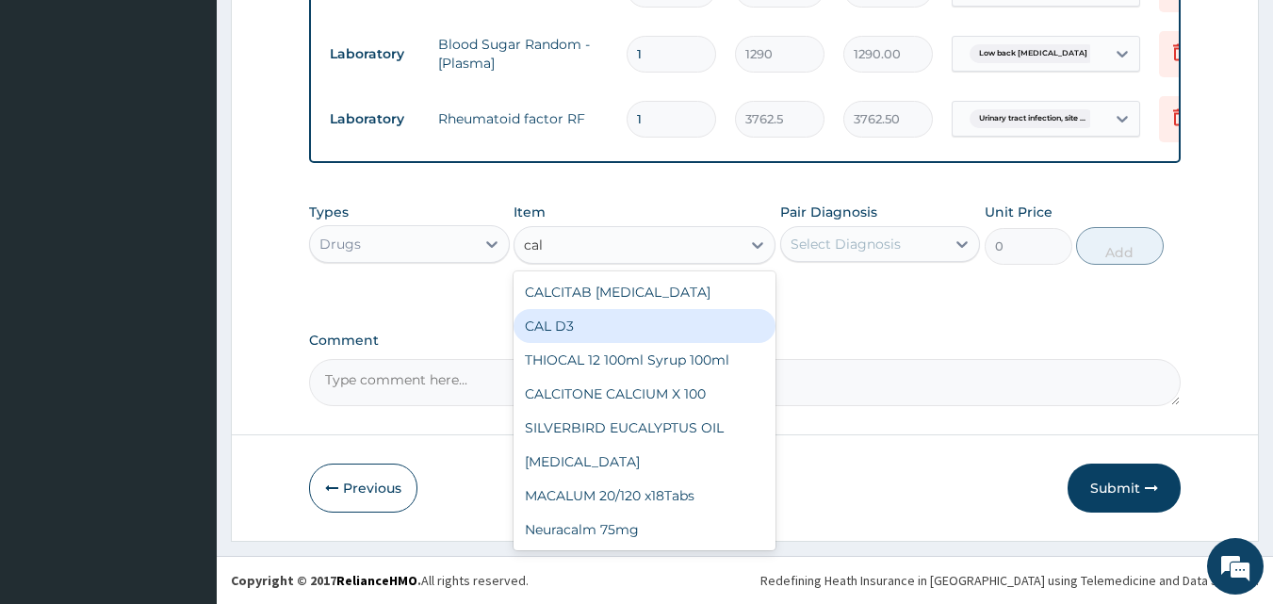
scroll to position [0, 0]
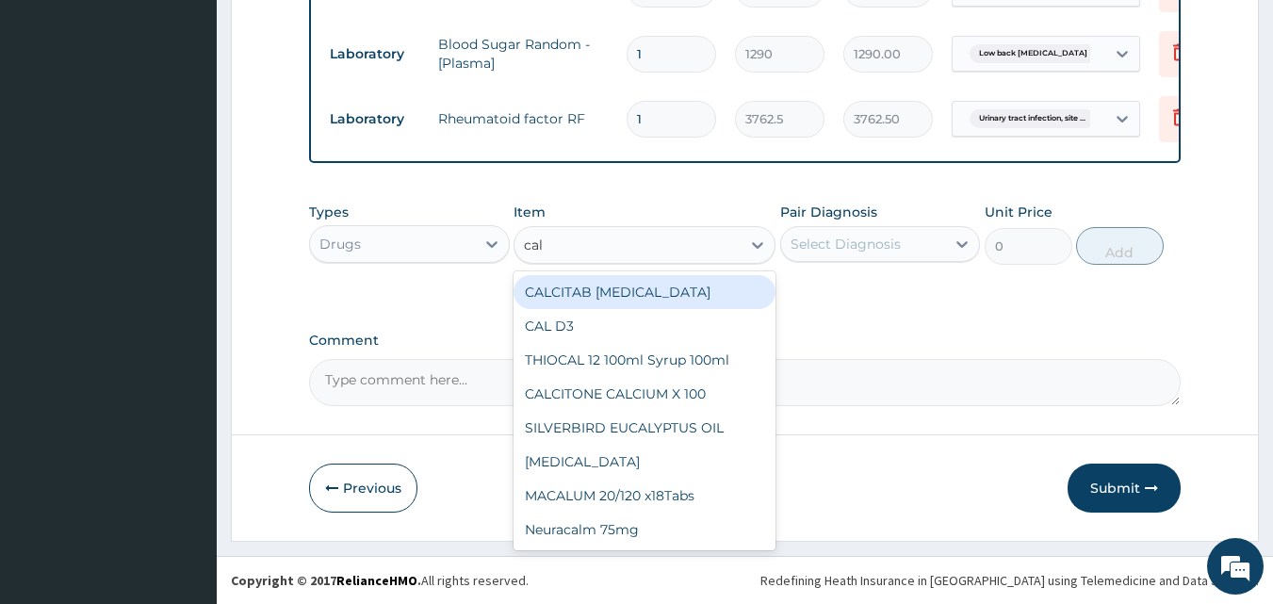
click at [596, 294] on div "CALCITAB [MEDICAL_DATA]" at bounding box center [645, 292] width 262 height 34
type input "82.775"
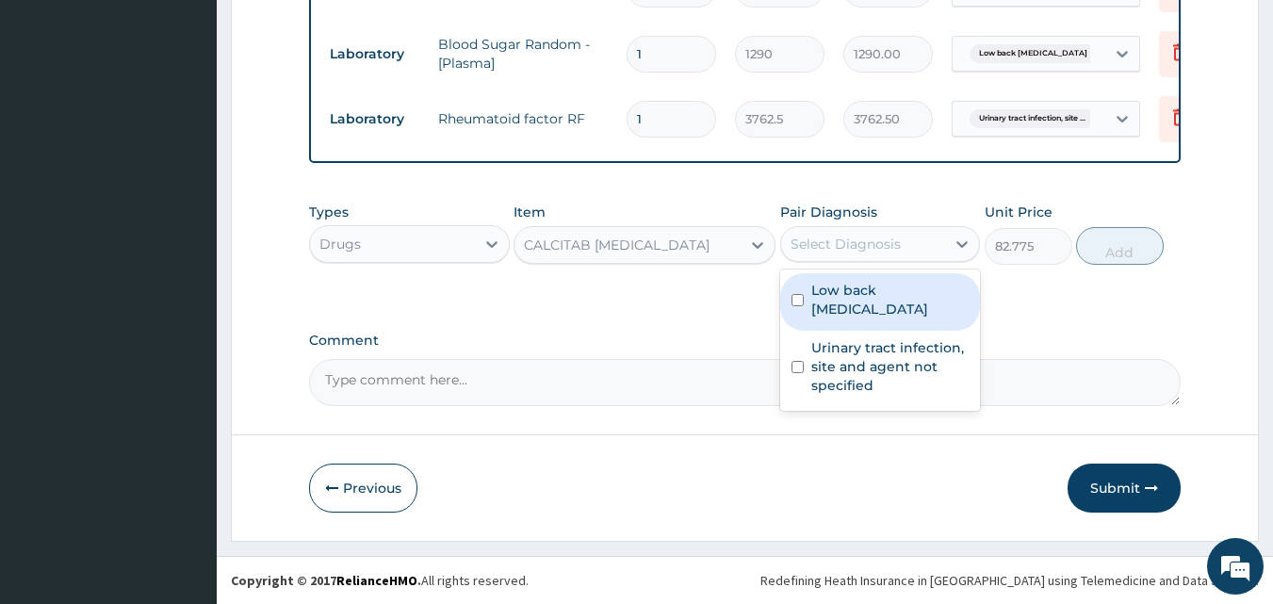
click at [901, 238] on div "Select Diagnosis" at bounding box center [863, 244] width 165 height 30
click at [882, 301] on label "Low back [MEDICAL_DATA]" at bounding box center [890, 300] width 158 height 38
checkbox input "true"
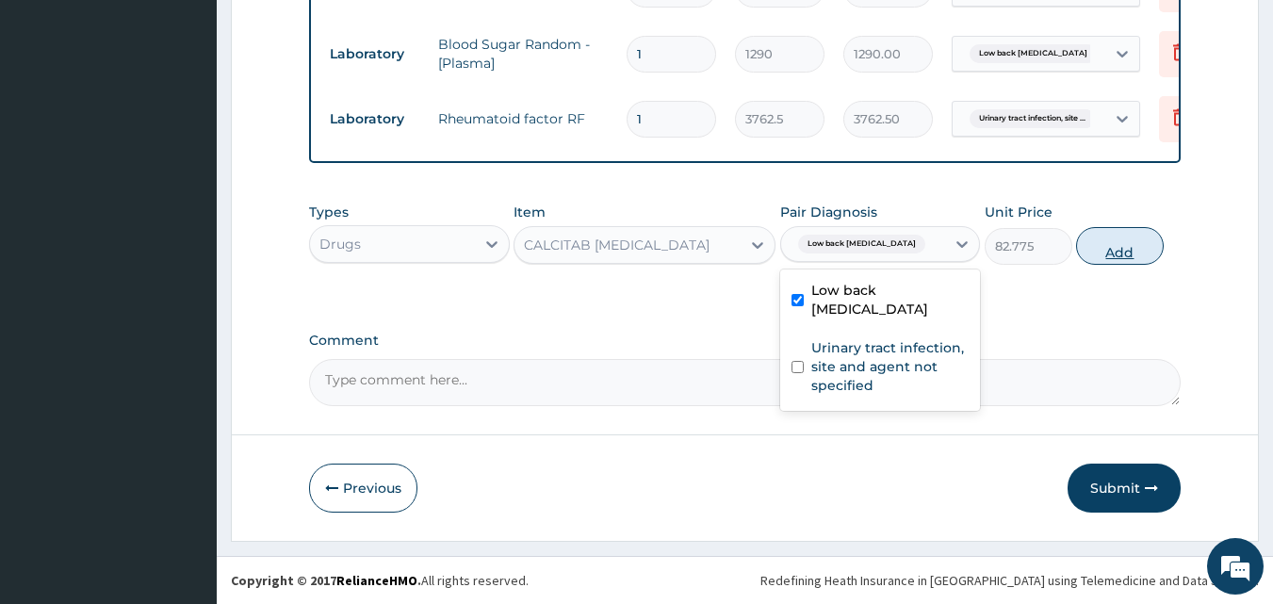
click at [1134, 246] on button "Add" at bounding box center [1120, 246] width 88 height 38
type input "0"
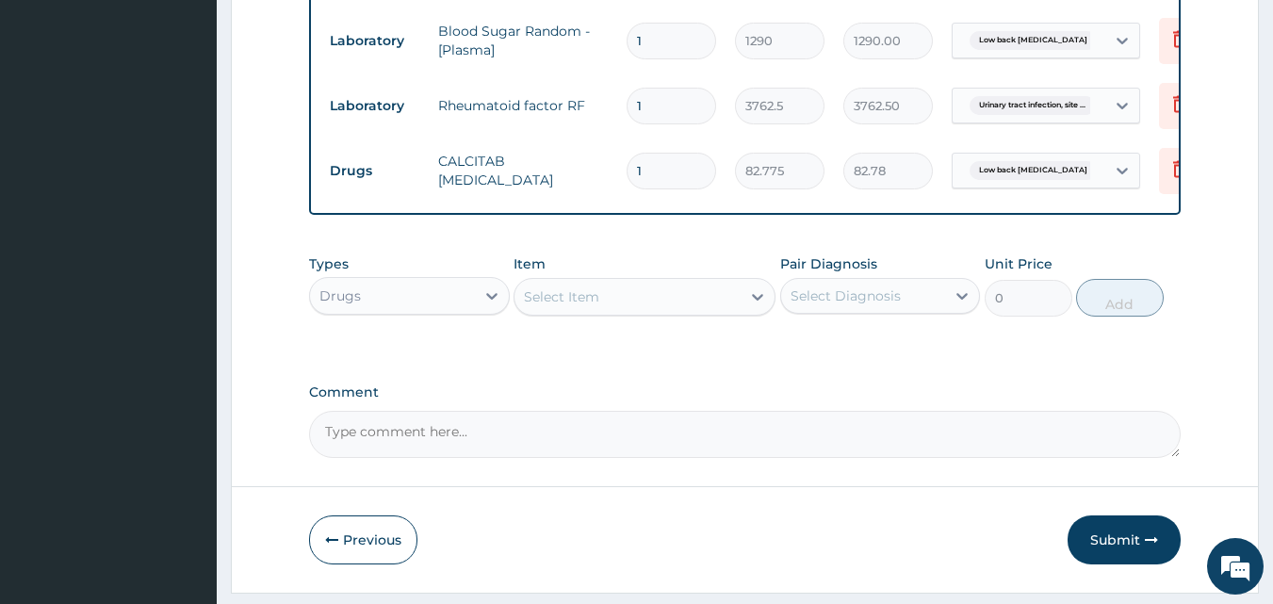
click at [566, 306] on div "Select Item" at bounding box center [561, 296] width 75 height 19
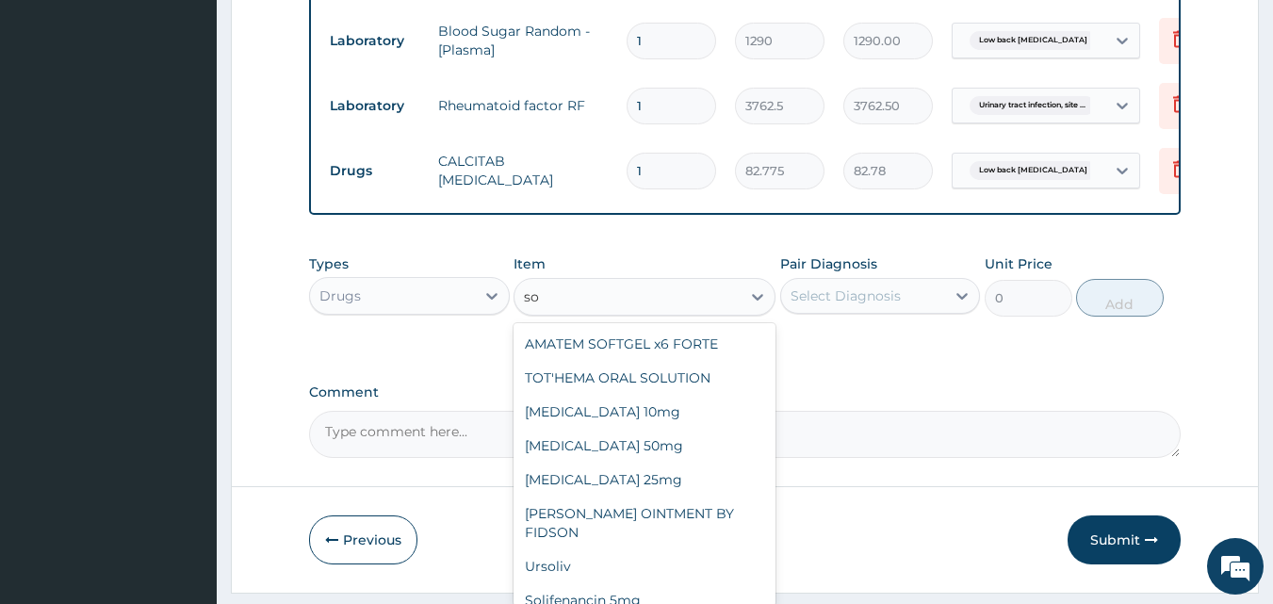
type input "s"
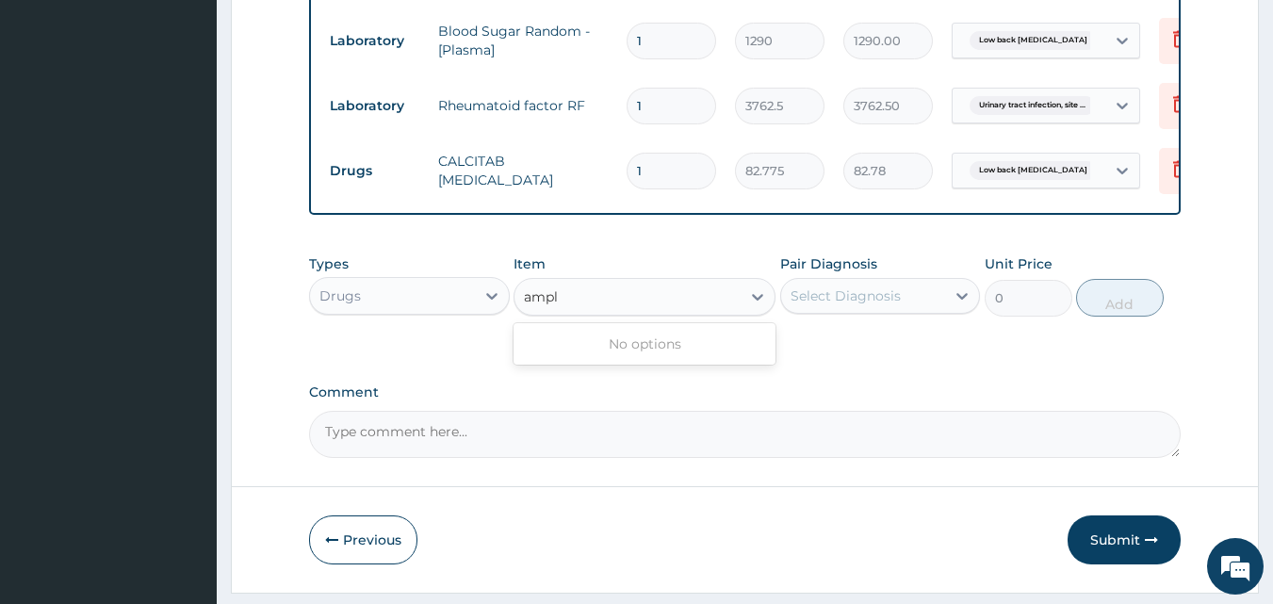
type input "amp"
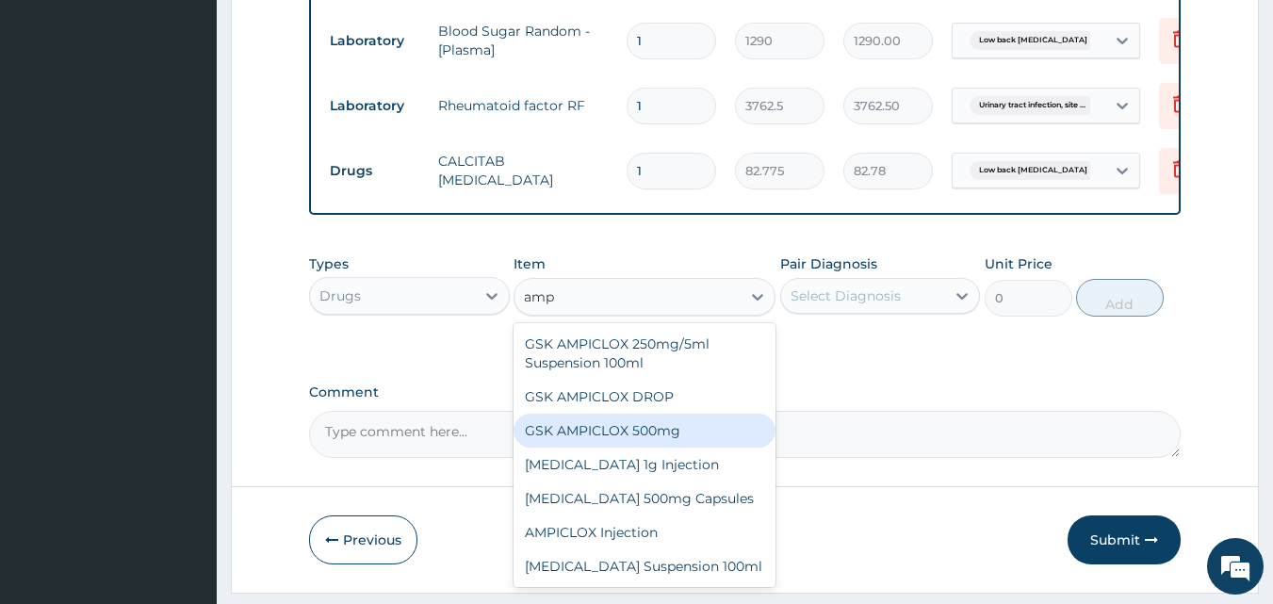
click at [620, 447] on div "GSK AMPICLOX 500mg" at bounding box center [645, 431] width 262 height 34
type input "88.6875"
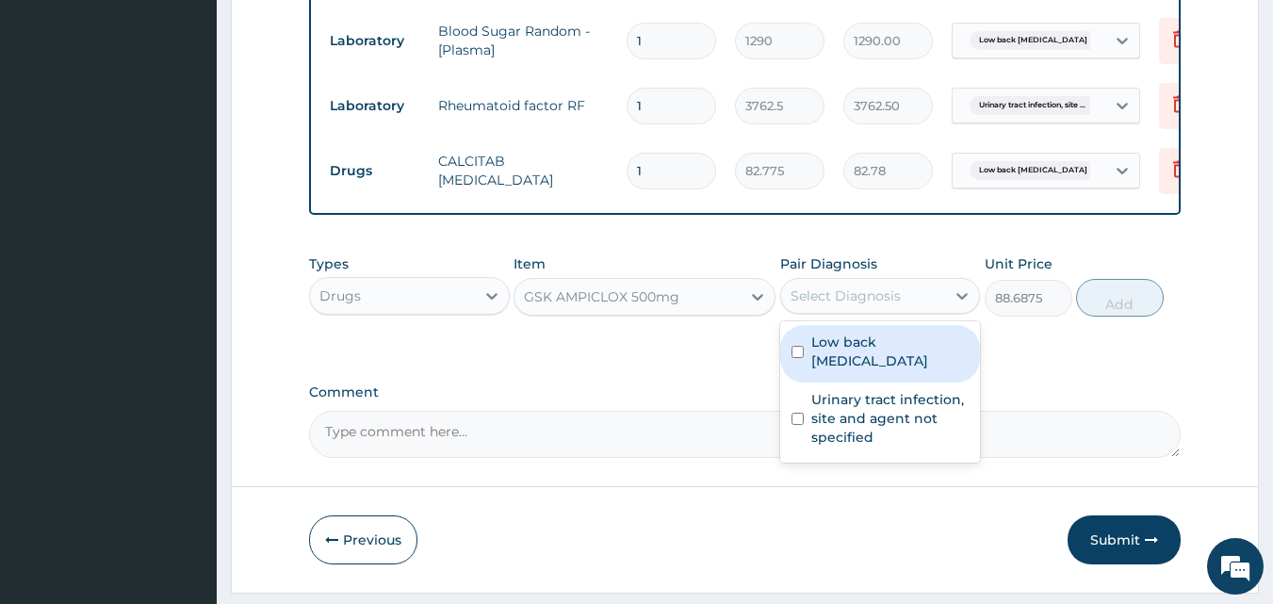
click at [844, 305] on div "Select Diagnosis" at bounding box center [846, 295] width 110 height 19
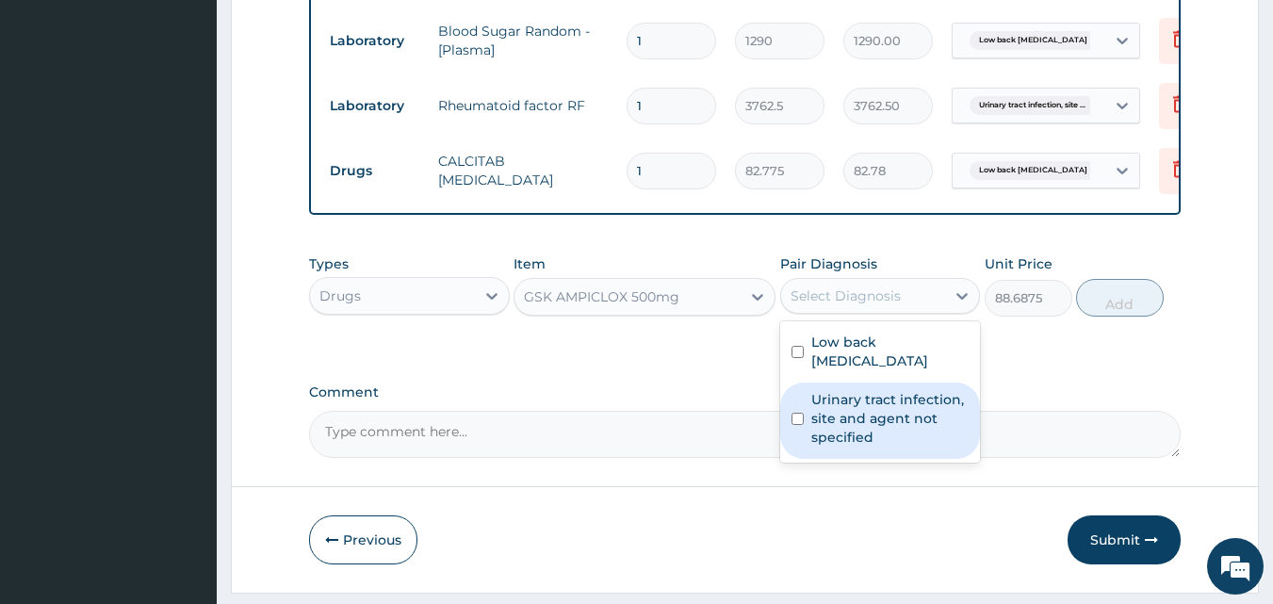
click at [849, 426] on label "Urinary tract infection, site and agent not specified" at bounding box center [890, 418] width 158 height 57
checkbox input "true"
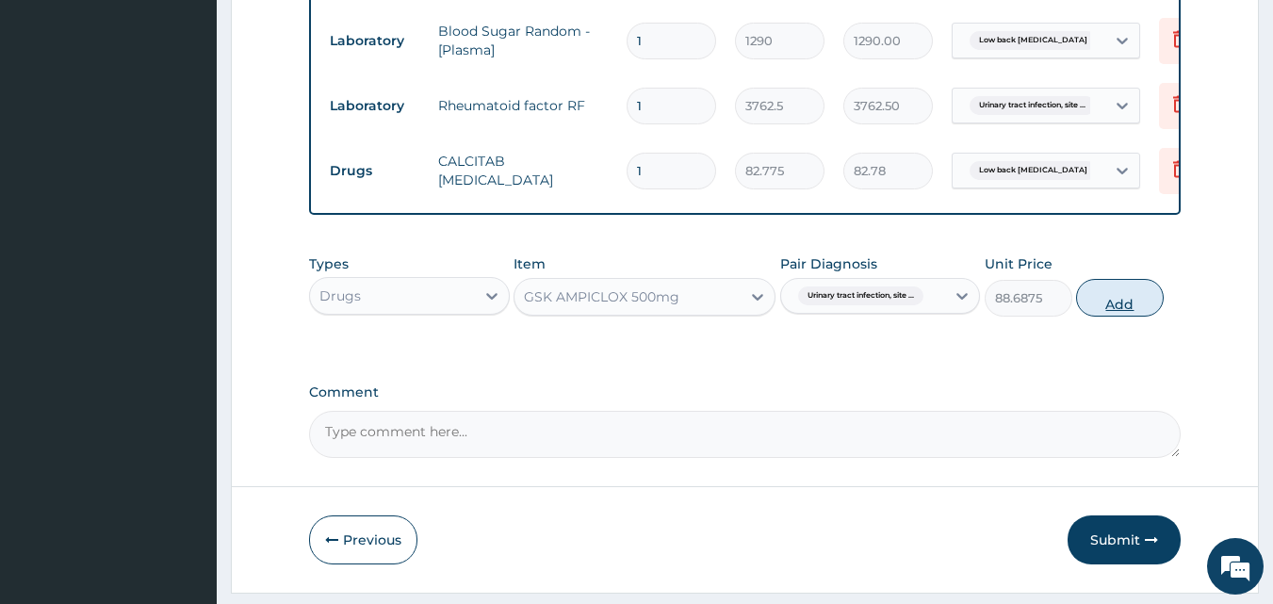
click at [1129, 317] on button "Add" at bounding box center [1120, 298] width 88 height 38
type input "0"
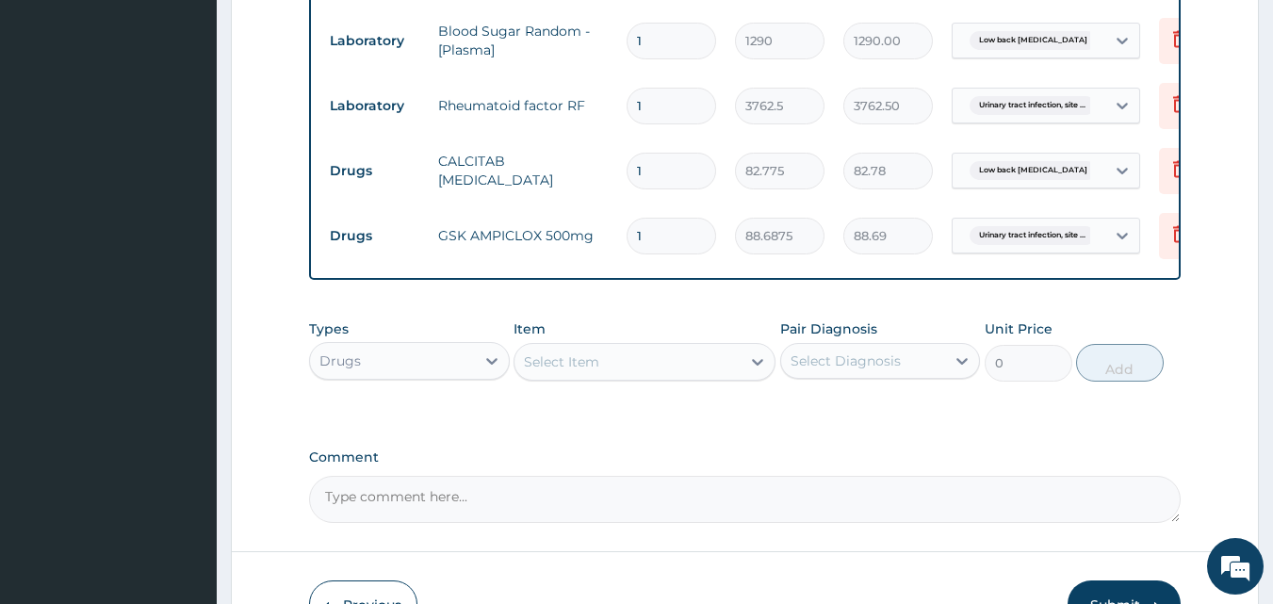
click at [646, 377] on div "Select Item" at bounding box center [627, 362] width 226 height 30
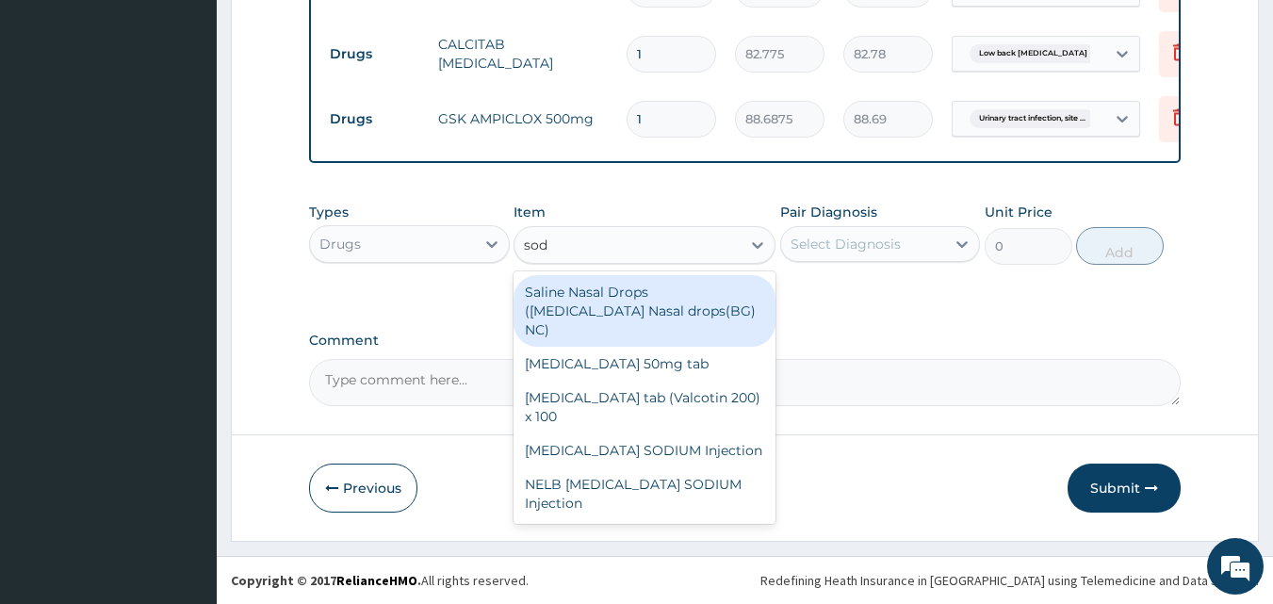
scroll to position [939, 0]
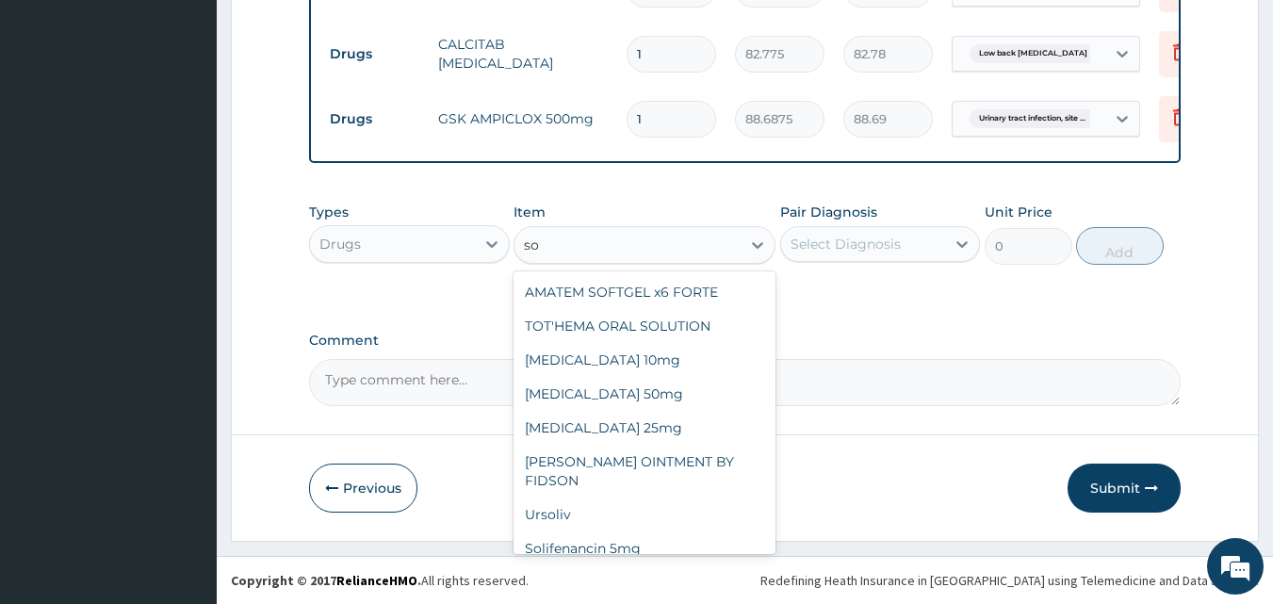
type input "s"
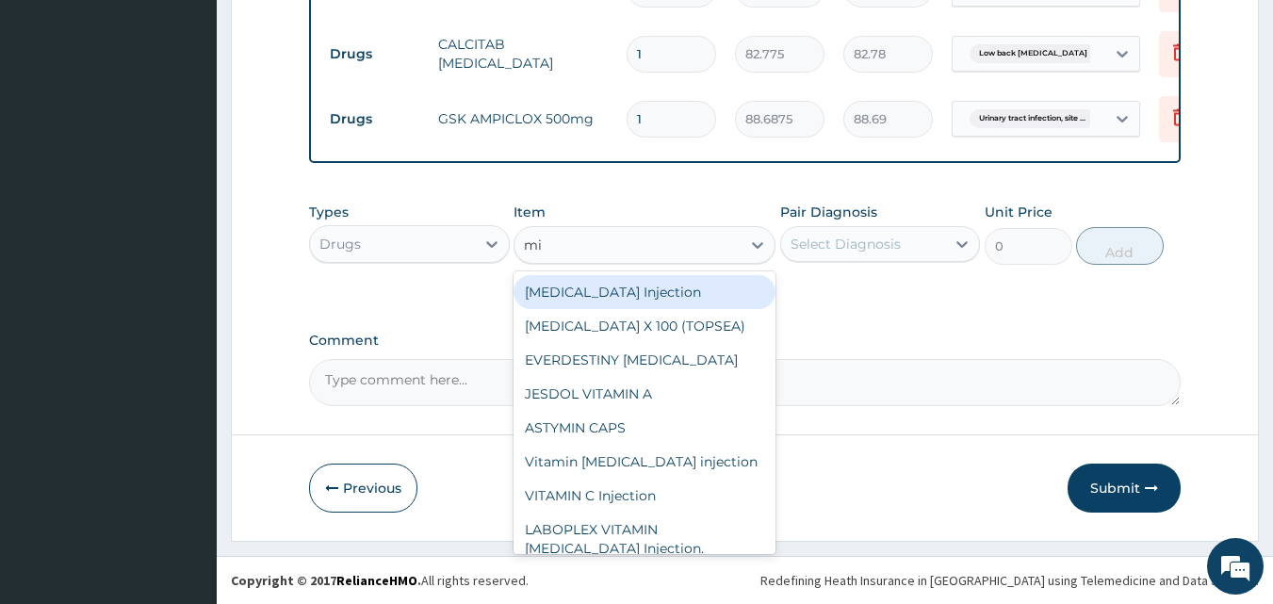
type input "m"
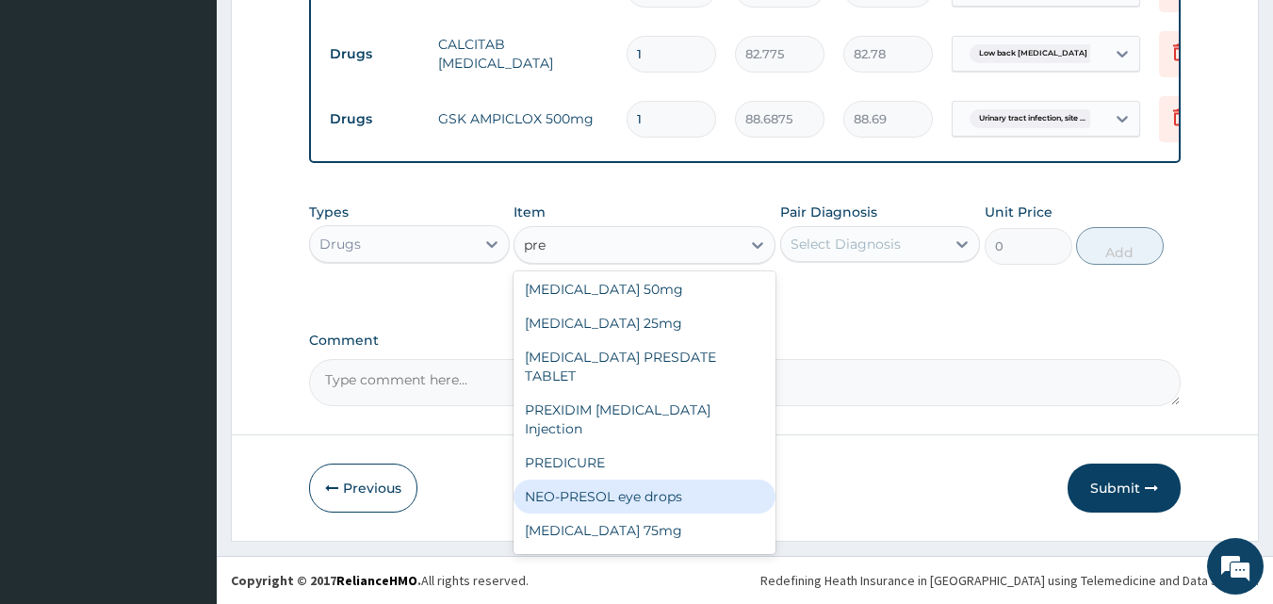
scroll to position [0, 0]
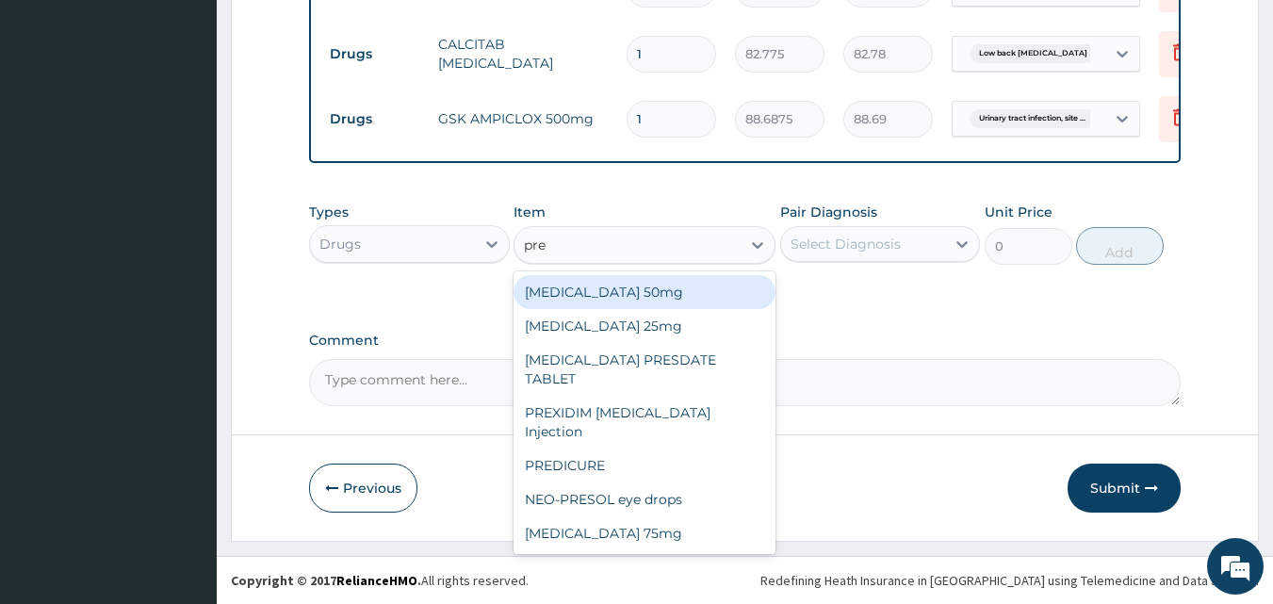
type input "pre"
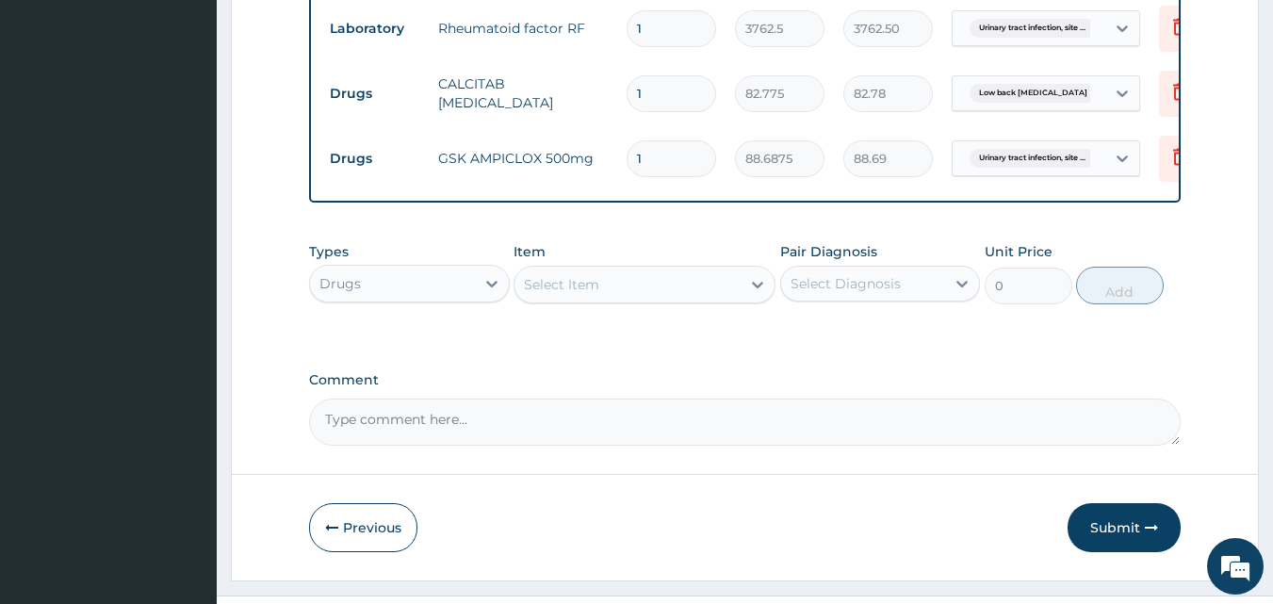
scroll to position [939, 0]
